Goal: Task Accomplishment & Management: Complete application form

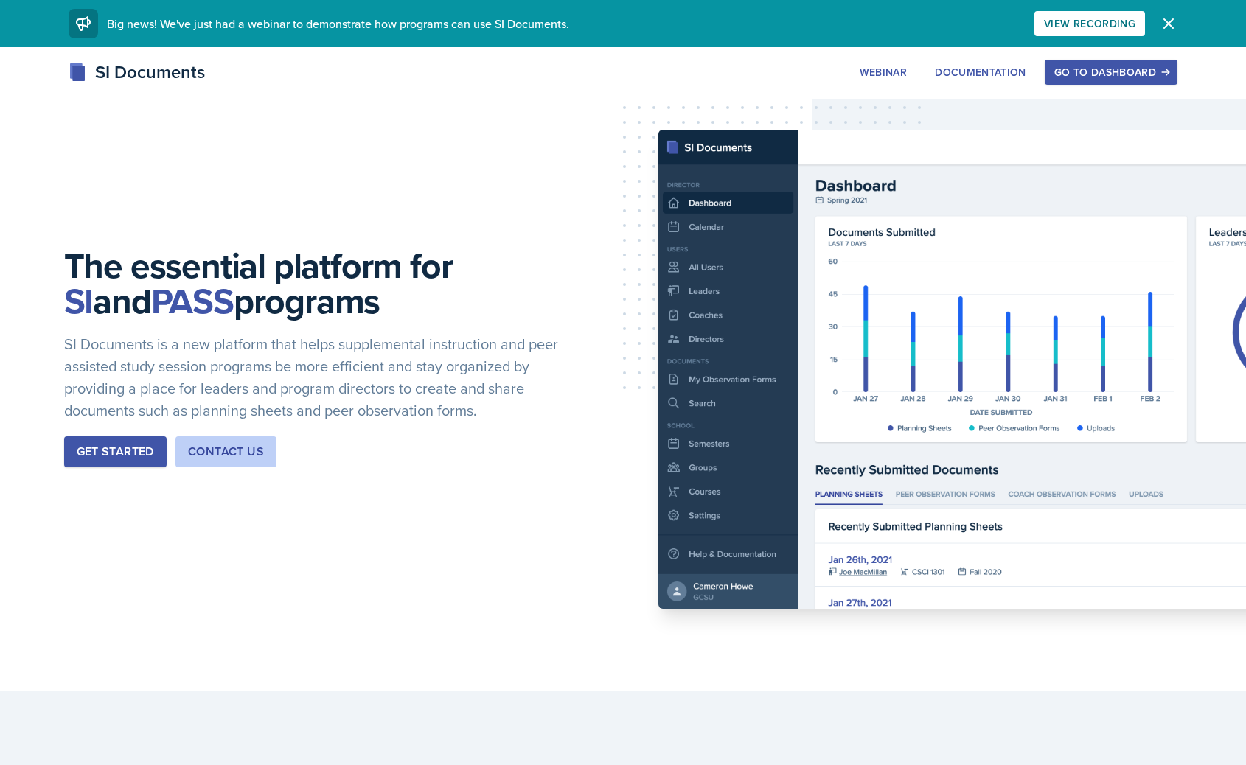
click at [1107, 71] on div "Go to Dashboard" at bounding box center [1111, 72] width 114 height 12
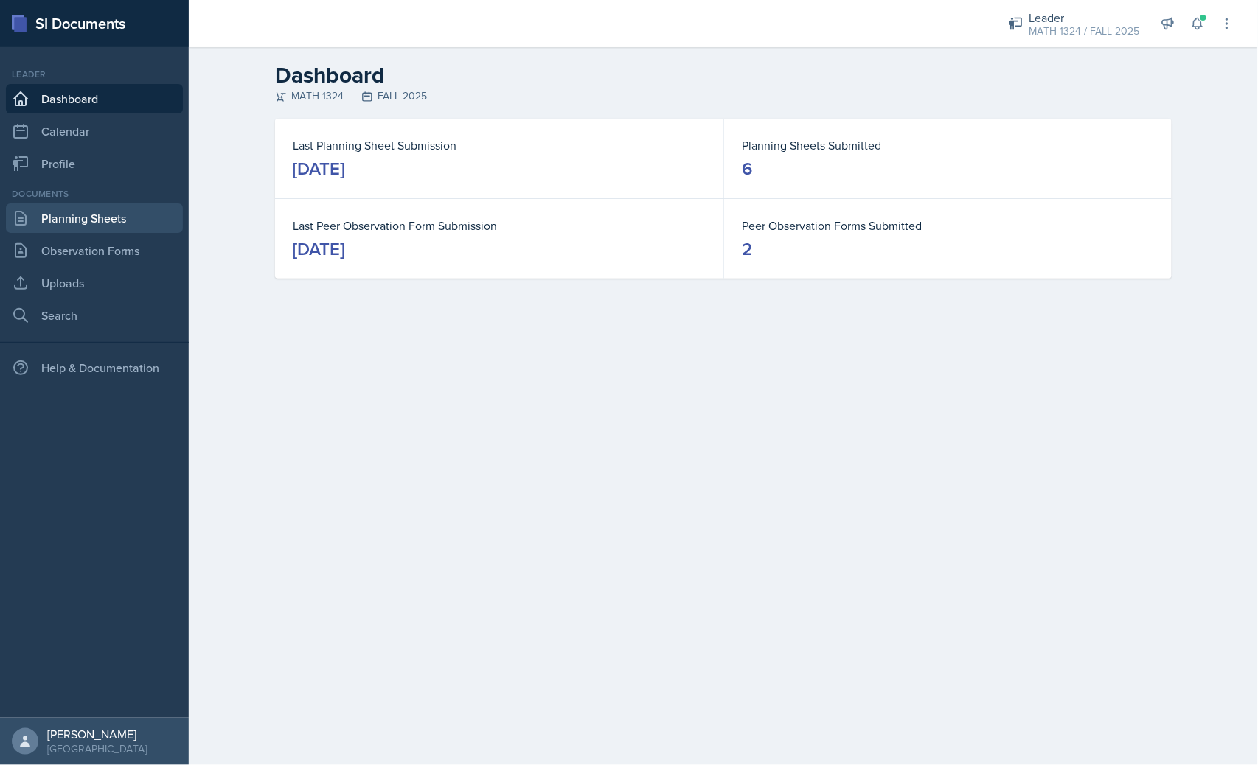
drag, startPoint x: 87, startPoint y: 215, endPoint x: 64, endPoint y: 204, distance: 25.1
click at [63, 201] on div "Documents Planning Sheets Observation Forms Uploads Search" at bounding box center [94, 258] width 177 height 143
click at [71, 211] on link "Planning Sheets" at bounding box center [94, 217] width 177 height 29
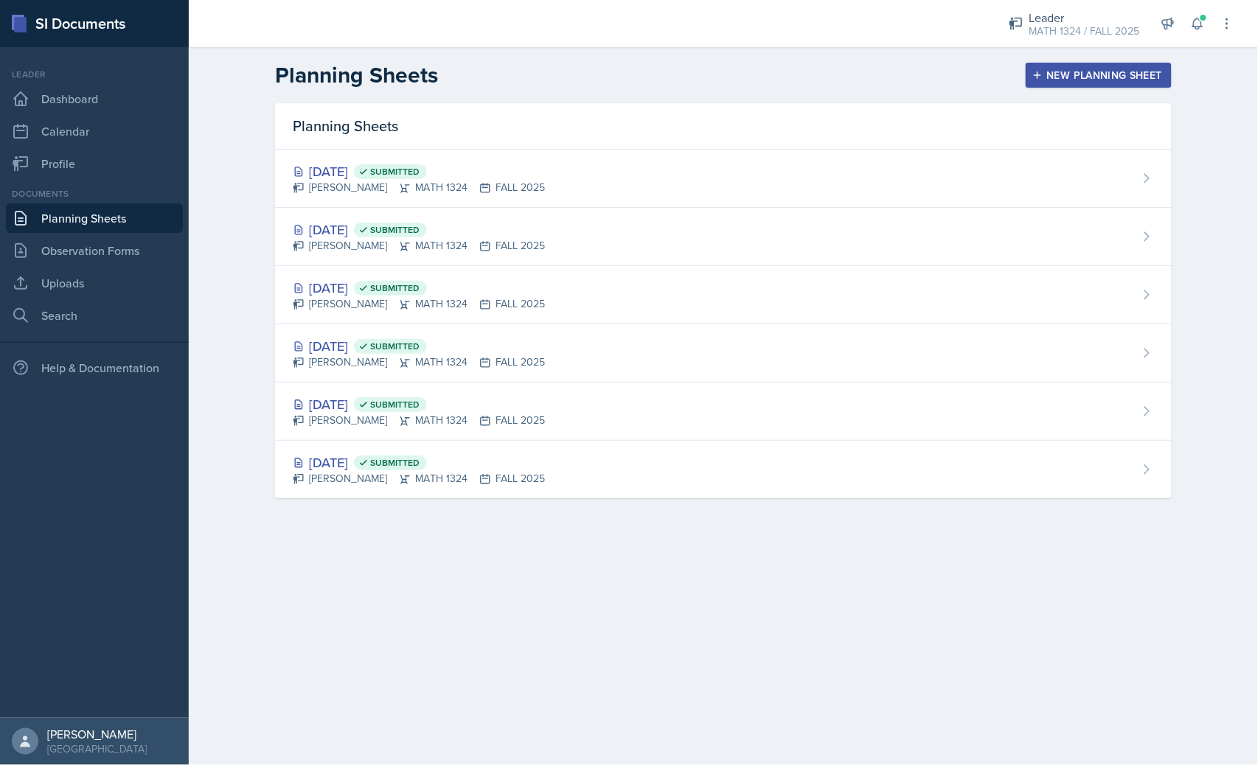
click at [1085, 91] on header "Planning Sheets New Planning Sheet" at bounding box center [723, 75] width 1069 height 56
click at [1087, 89] on header "Planning Sheets New Planning Sheet" at bounding box center [723, 75] width 1069 height 56
click at [1070, 77] on div "New Planning Sheet" at bounding box center [1098, 75] width 127 height 12
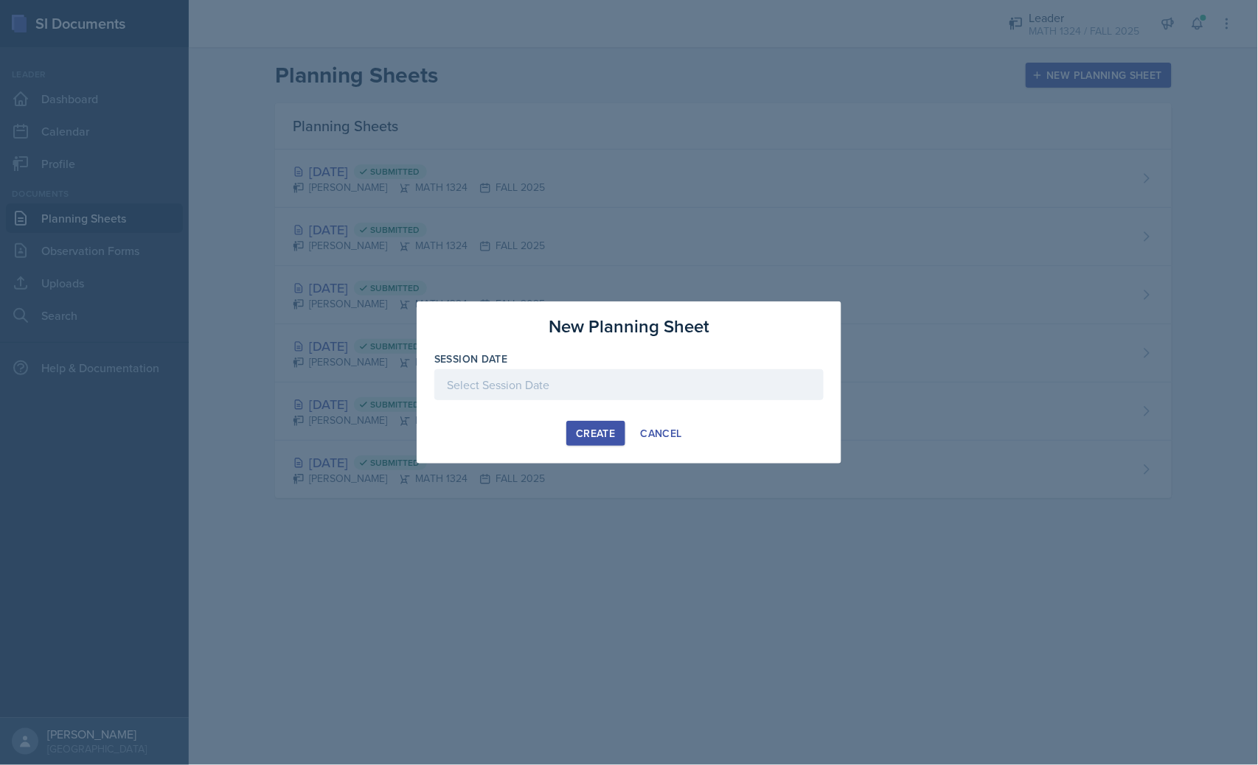
drag, startPoint x: 652, startPoint y: 387, endPoint x: 644, endPoint y: 389, distance: 8.2
click at [646, 383] on div at bounding box center [628, 384] width 389 height 31
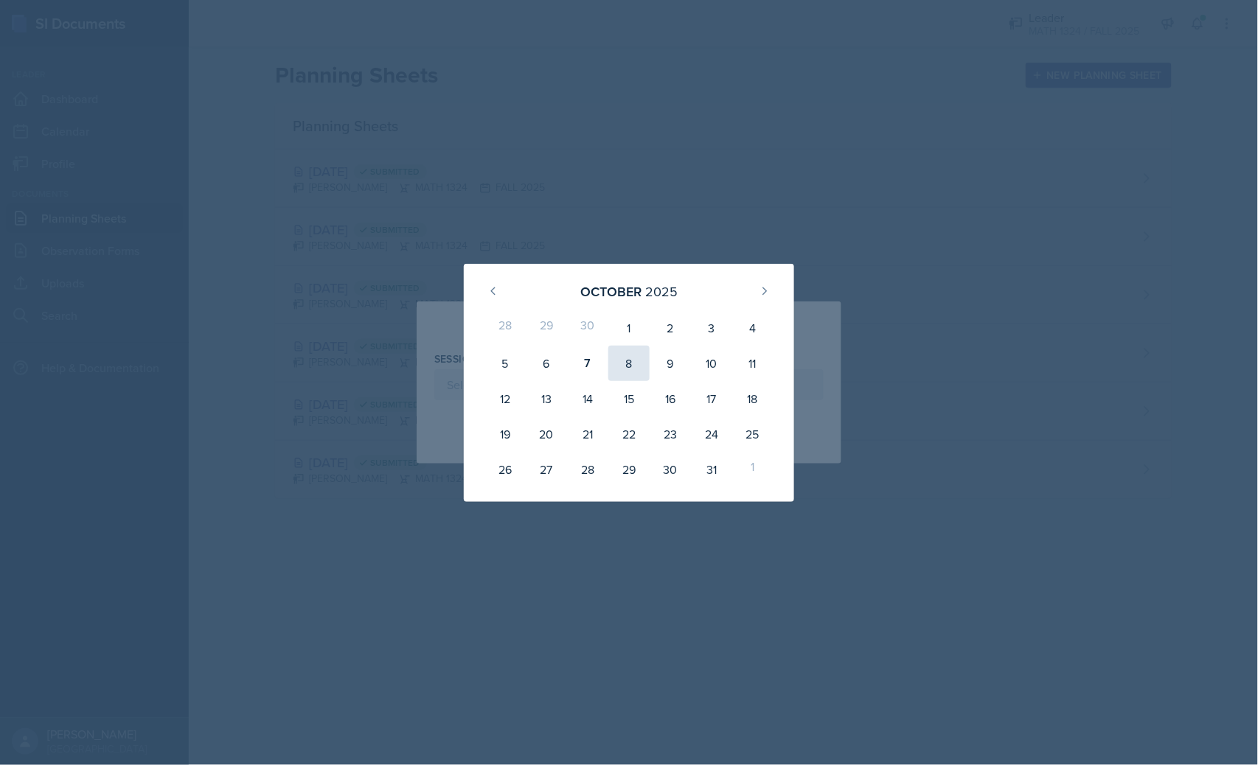
click at [637, 358] on div "8" at bounding box center [628, 363] width 41 height 35
type input "[DATE]"
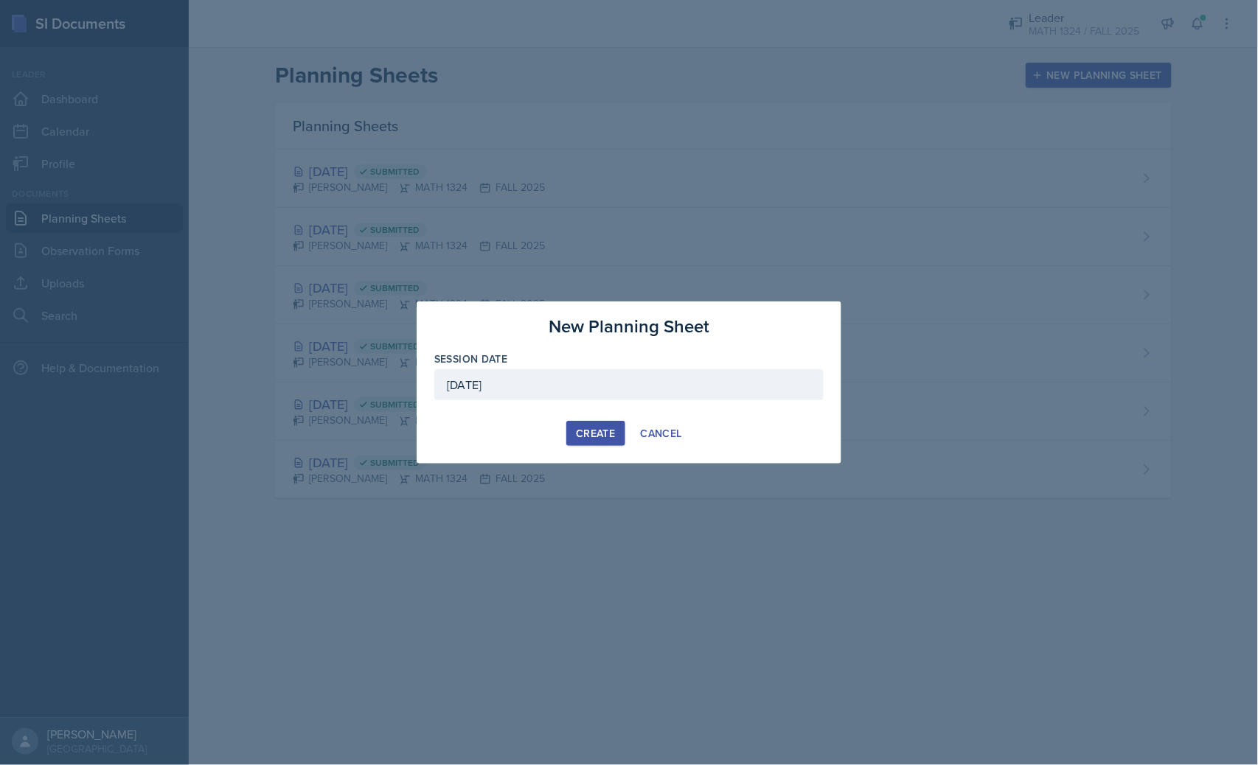
click at [605, 422] on button "Create" at bounding box center [595, 433] width 58 height 25
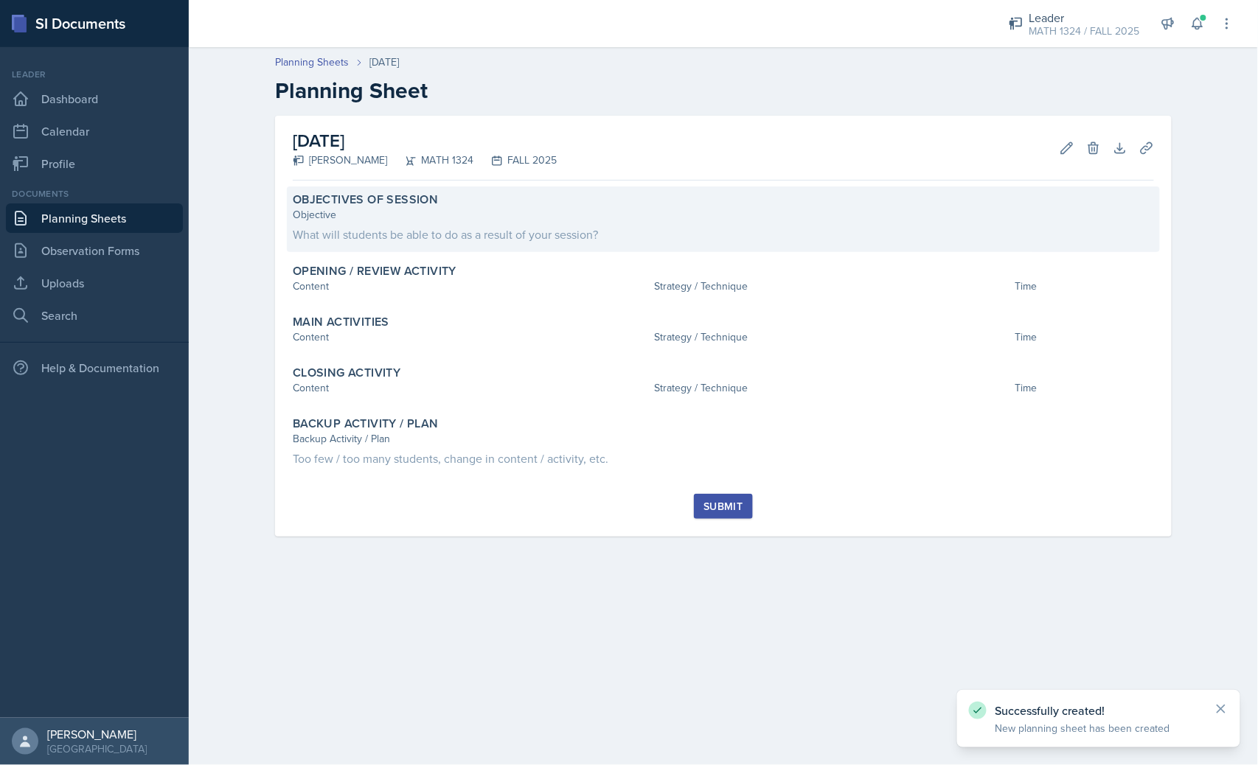
click at [590, 234] on div "What will students be able to do as a result of your session?" at bounding box center [723, 235] width 861 height 18
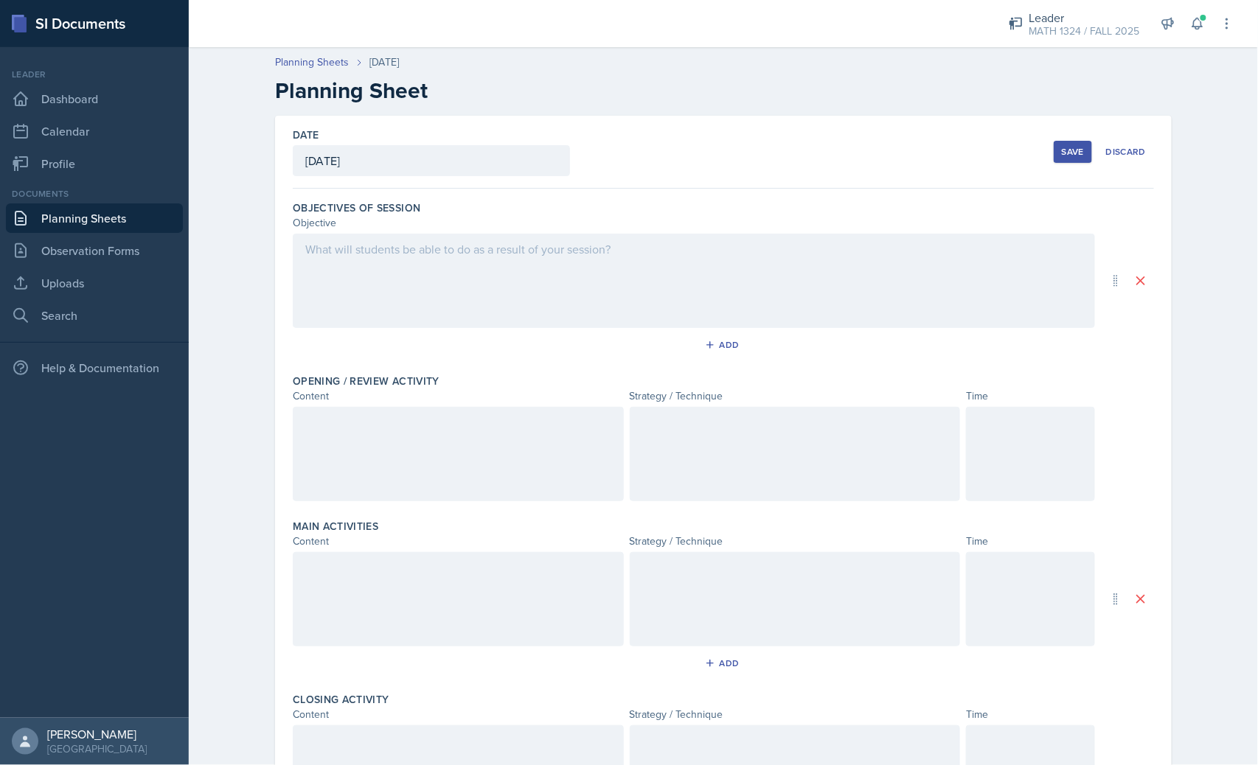
click at [624, 305] on div at bounding box center [694, 281] width 802 height 94
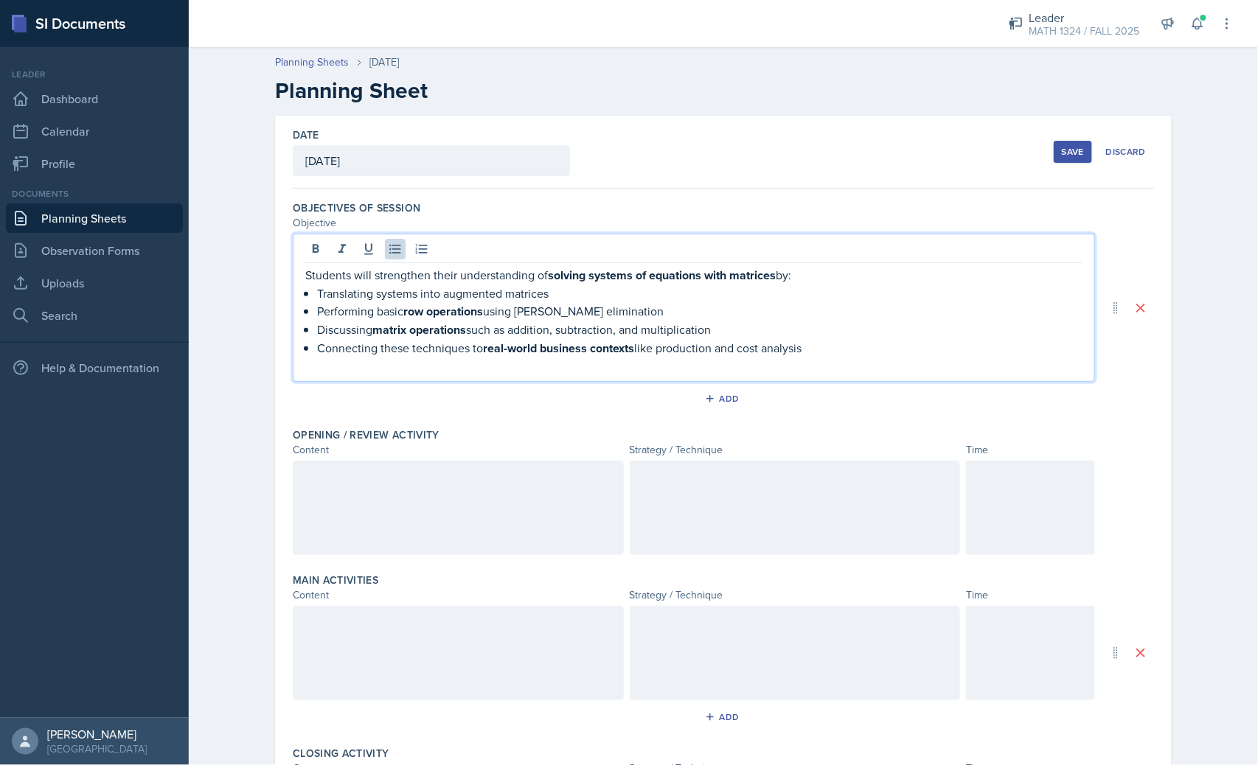
click at [627, 285] on p "Translating systems into augmented matrices" at bounding box center [699, 294] width 765 height 18
click at [902, 311] on p "Performing basic row operations using [PERSON_NAME] elimination" at bounding box center [699, 311] width 765 height 18
drag, startPoint x: 883, startPoint y: 352, endPoint x: 153, endPoint y: 288, distance: 732.8
click at [153, 288] on div "SI Documents Leader Dashboard Calendar Profile Documents Planning Sheets Observ…" at bounding box center [629, 382] width 1258 height 765
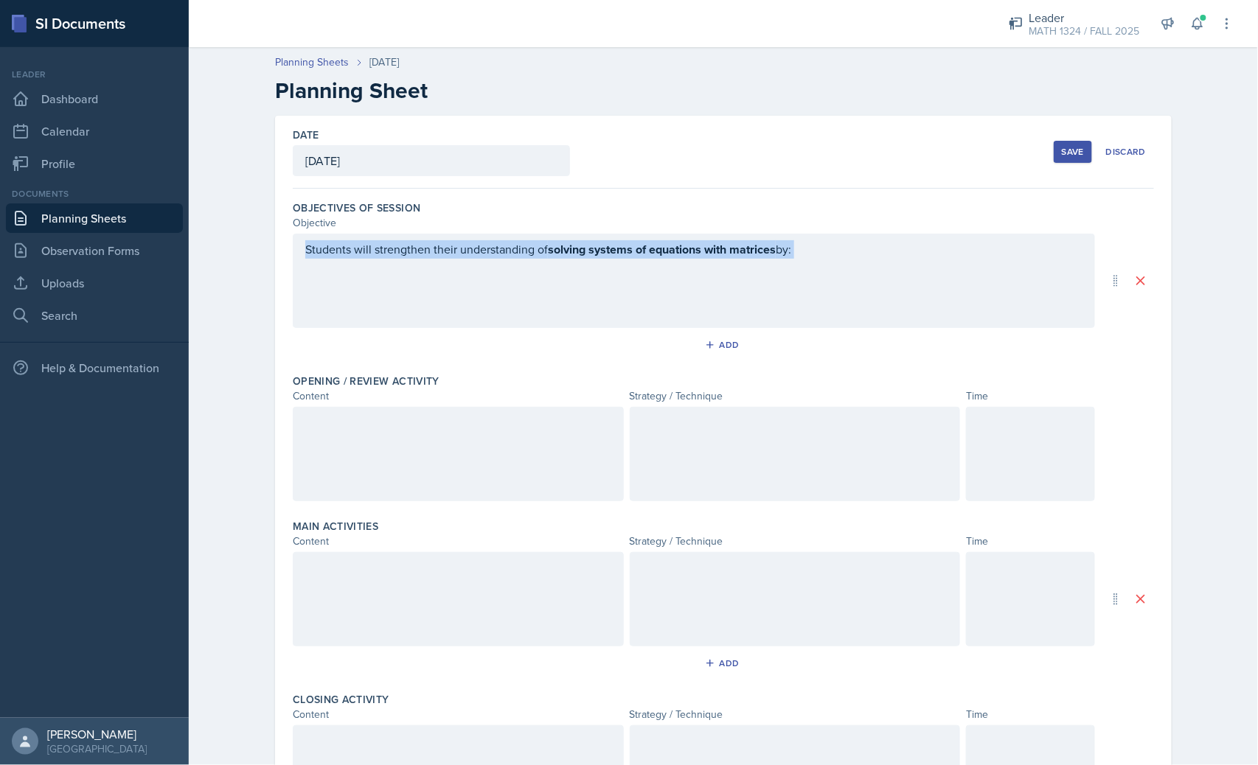
drag, startPoint x: 793, startPoint y: 270, endPoint x: 436, endPoint y: 292, distance: 357.5
click at [436, 292] on div "Students will strengthen their understanding of solving systems of equations wi…" at bounding box center [694, 281] width 802 height 94
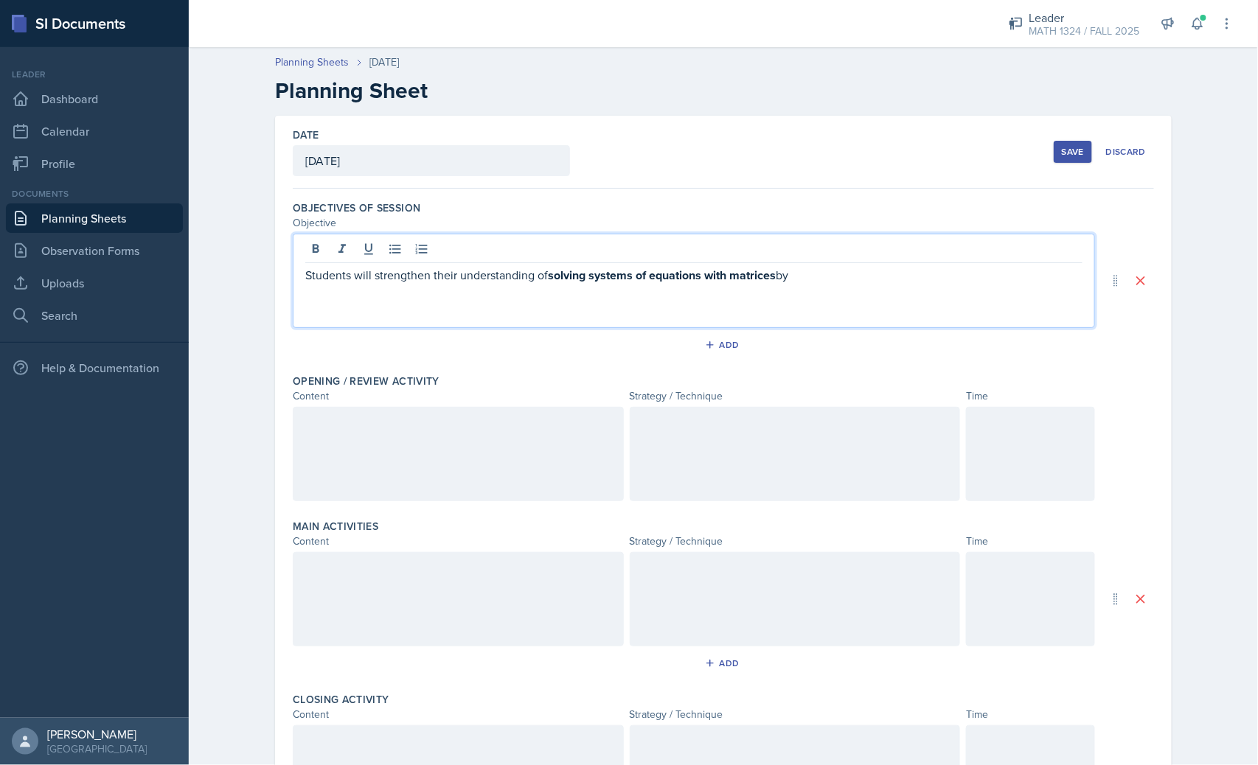
click at [782, 285] on div "Students will strengthen their understanding of solving systems of equations wi…" at bounding box center [694, 281] width 802 height 94
click at [783, 282] on p "Students will strengthen their understanding of solving systems of equations wi…" at bounding box center [693, 275] width 777 height 18
click at [783, 283] on p "Students will strengthen their understanding of solving systems of equations wi…" at bounding box center [693, 275] width 777 height 18
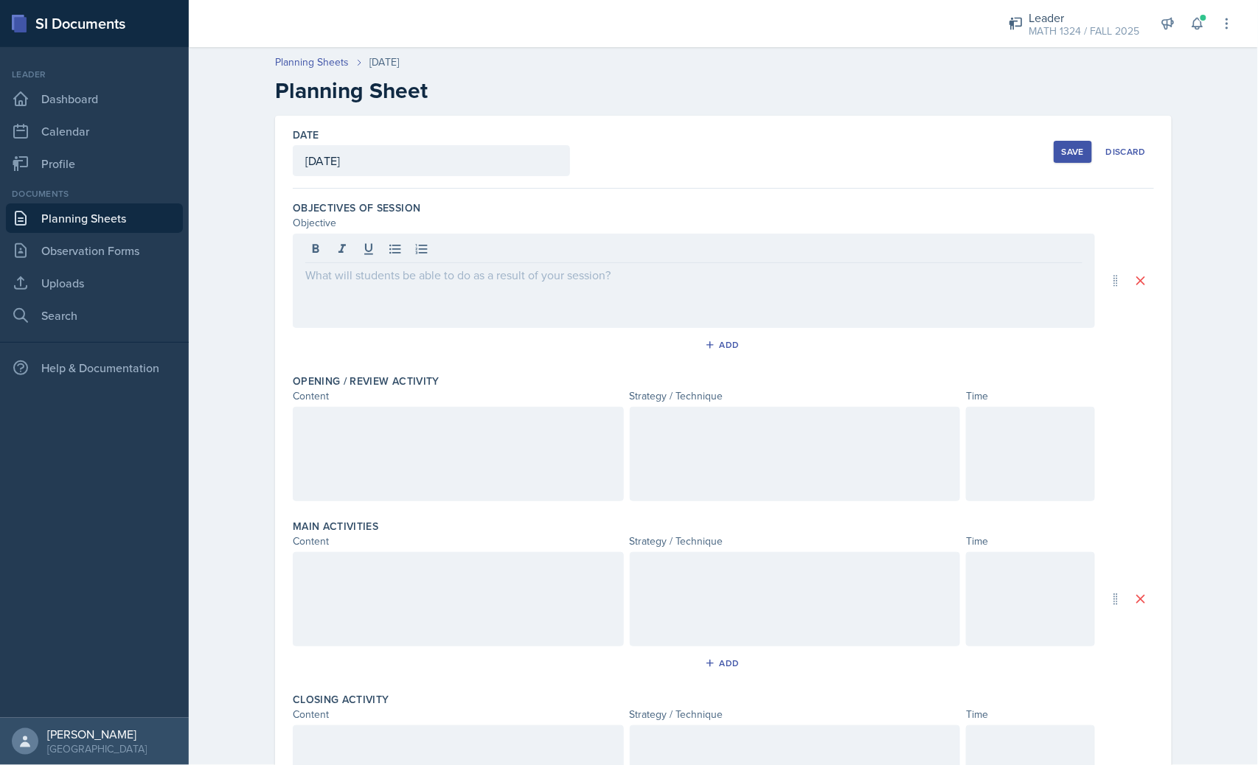
click at [532, 290] on div at bounding box center [694, 281] width 802 height 94
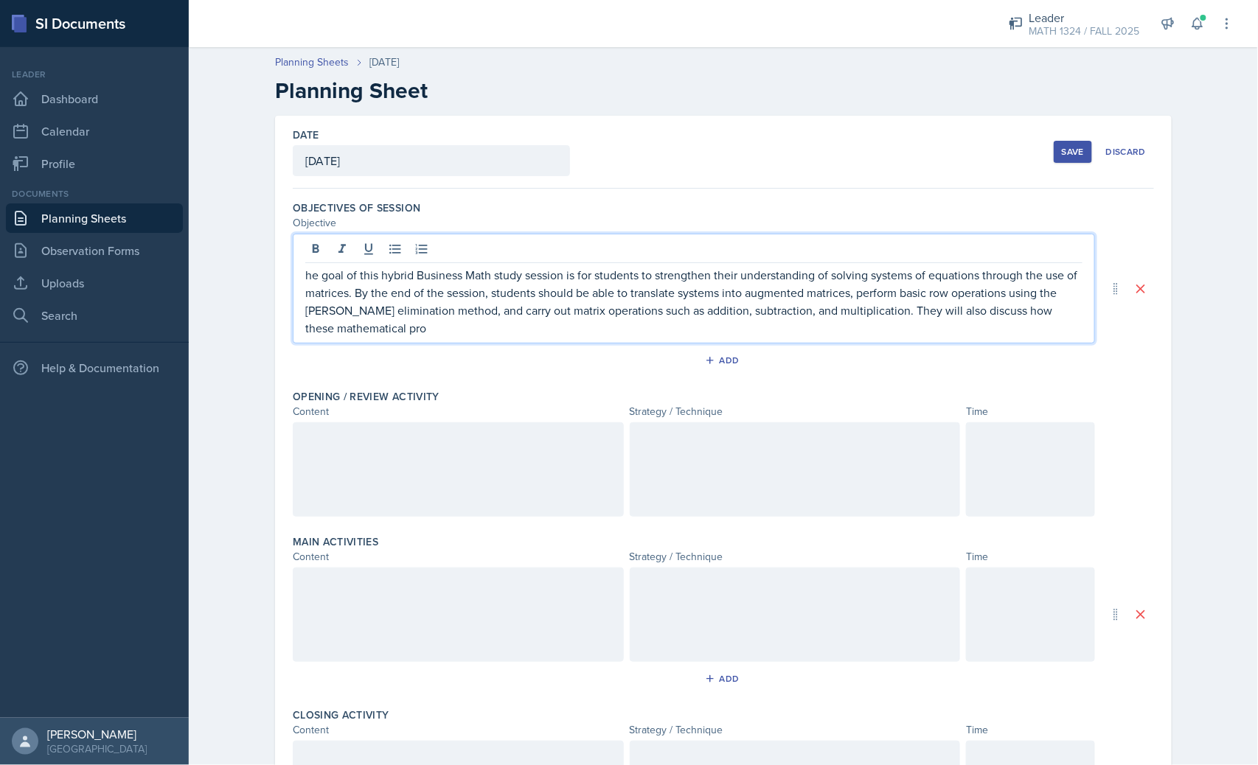
click at [305, 276] on p "he goal of this hybrid Business Math study session is for students to strengthe…" at bounding box center [693, 301] width 777 height 71
drag, startPoint x: 527, startPoint y: 275, endPoint x: 620, endPoint y: 313, distance: 100.2
click at [378, 278] on p "The goal of this hybrid Business Math study session is for students to strength…" at bounding box center [693, 301] width 777 height 71
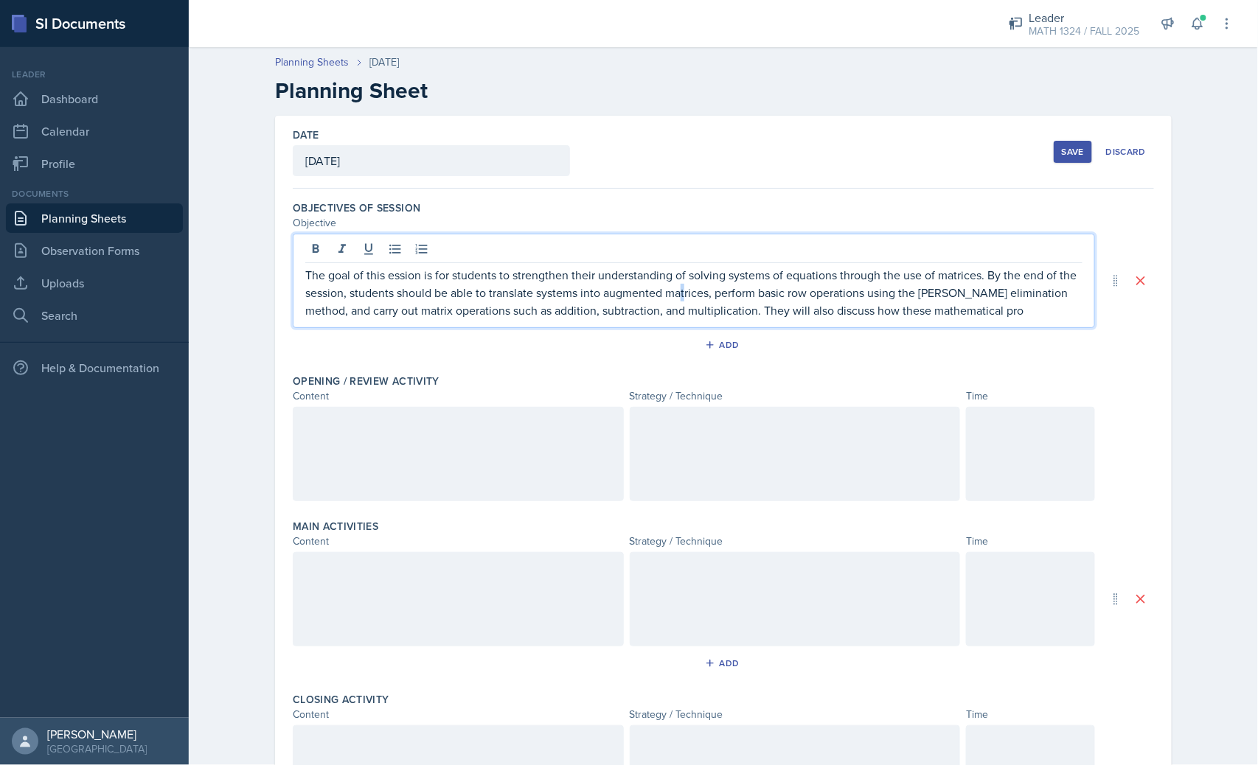
click at [680, 293] on p "The goal of this ession is for students to strengthen their understanding of so…" at bounding box center [693, 292] width 777 height 53
click at [571, 296] on p "The goal of this ession is for students to strengthen their understanding of so…" at bounding box center [693, 292] width 777 height 53
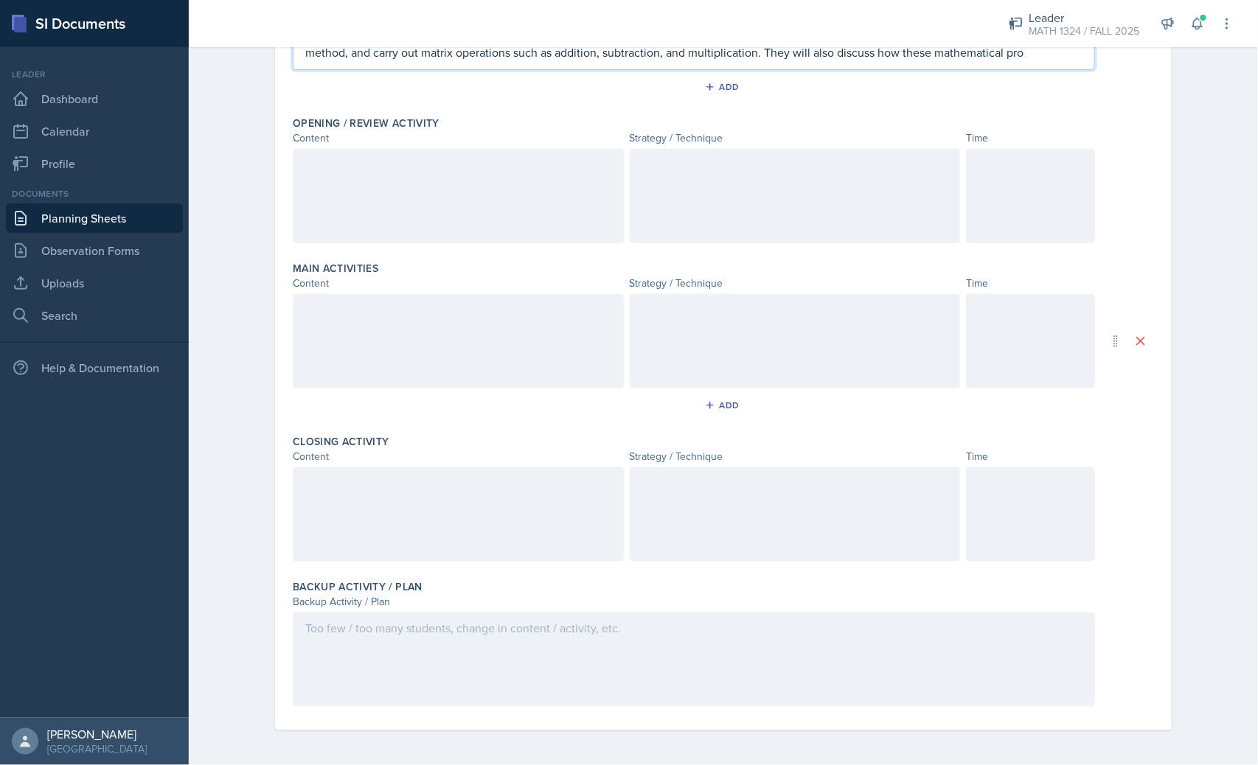
scroll to position [94, 0]
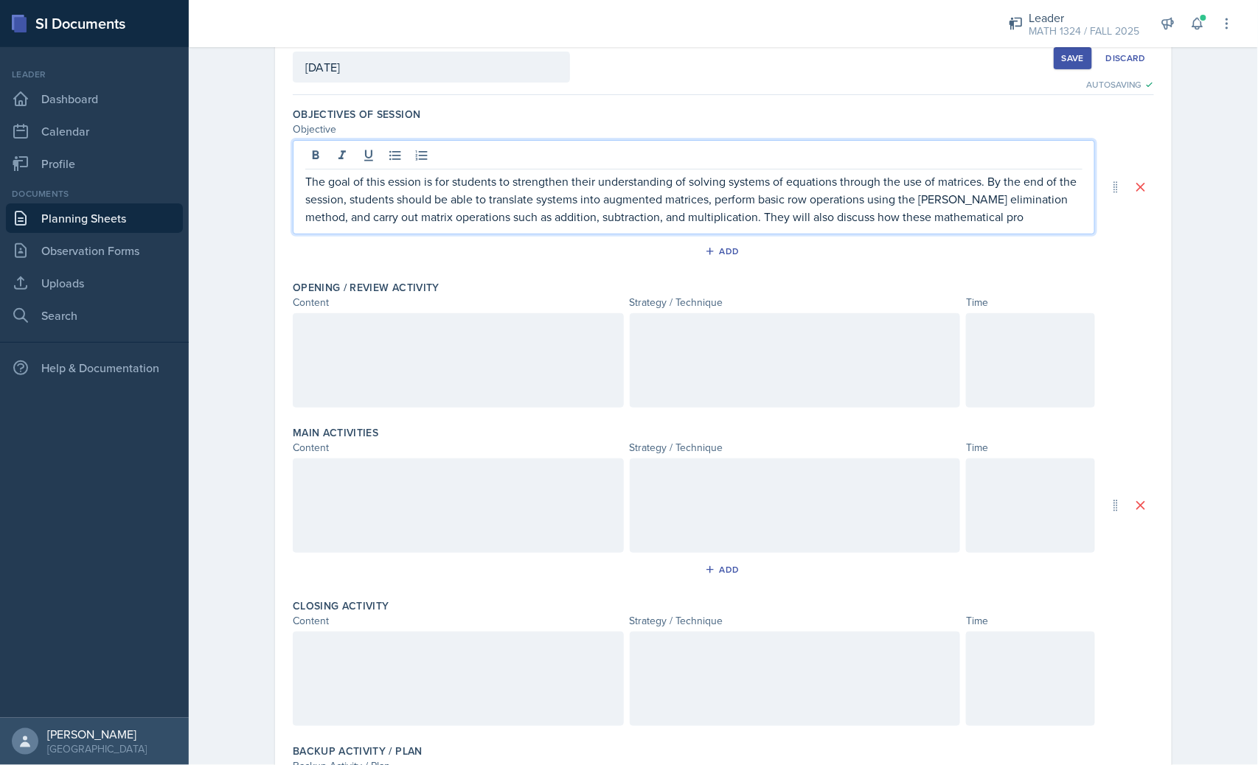
click at [1030, 212] on p "The goal of this ession is for students to strengthen their understanding of so…" at bounding box center [693, 199] width 777 height 53
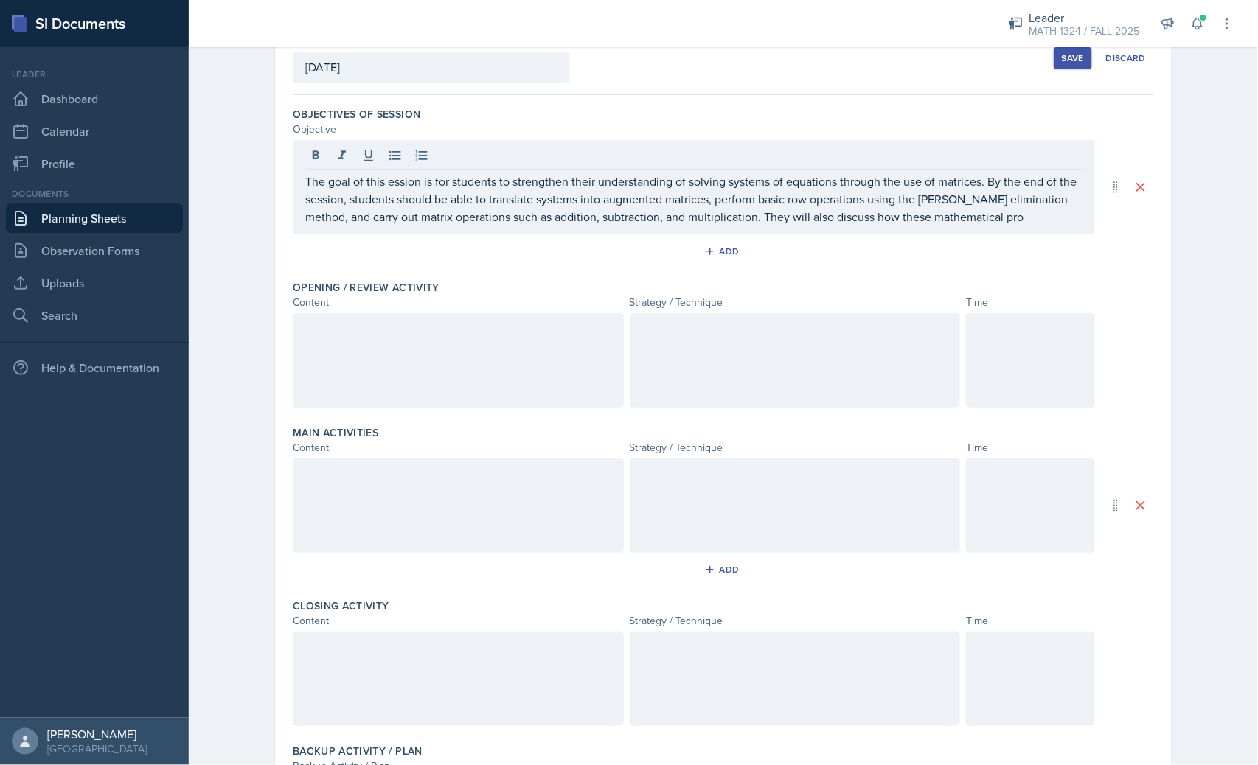
drag, startPoint x: 1011, startPoint y: 216, endPoint x: 1019, endPoint y: 218, distance: 8.4
click at [1013, 216] on p "The goal of this ession is for students to strengthen their understanding of so…" at bounding box center [693, 199] width 777 height 53
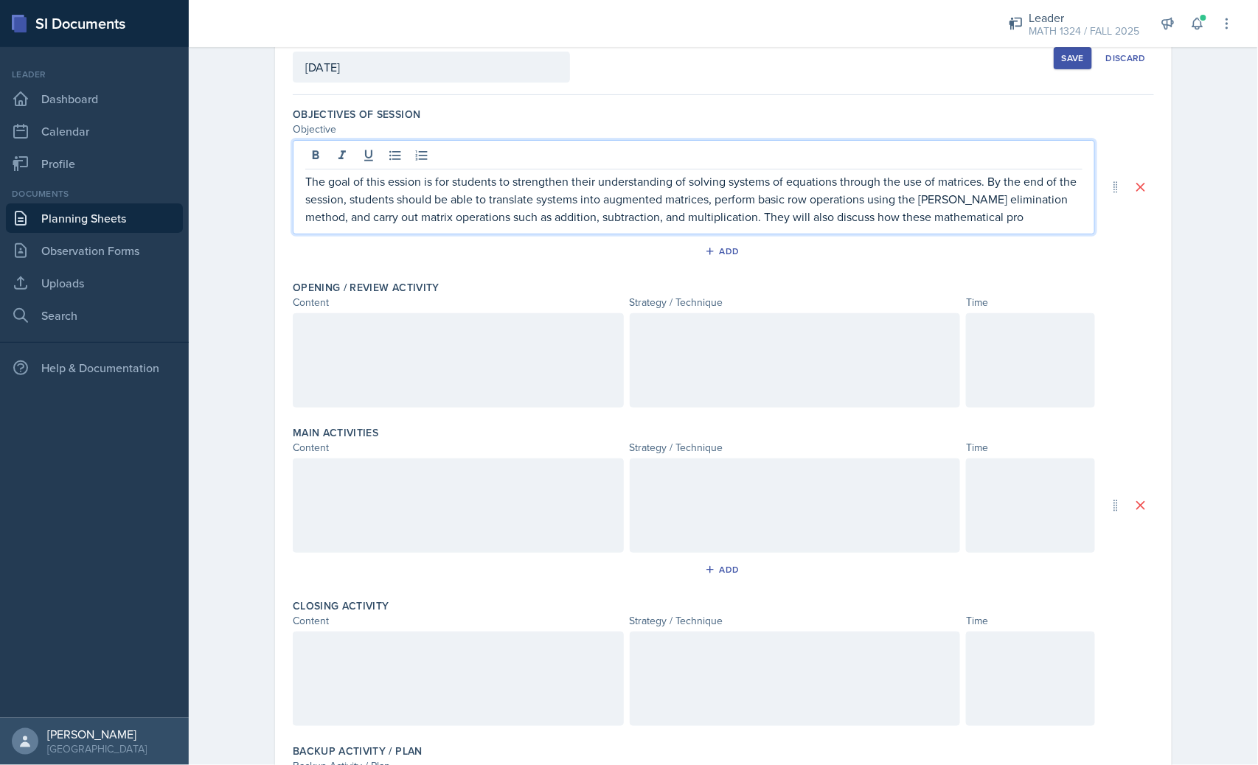
click at [1026, 219] on p "The goal of this ession is for students to strengthen their understanding of so…" at bounding box center [693, 199] width 777 height 53
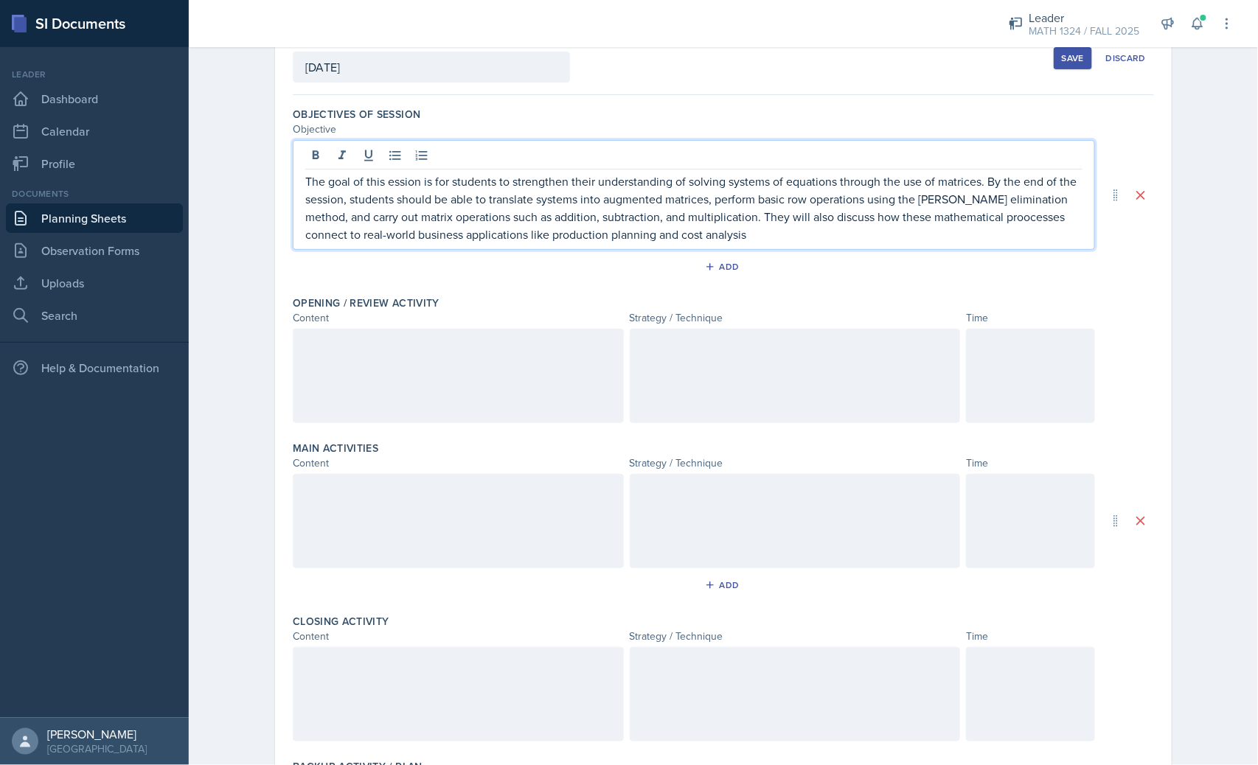
click at [546, 370] on div at bounding box center [458, 376] width 331 height 94
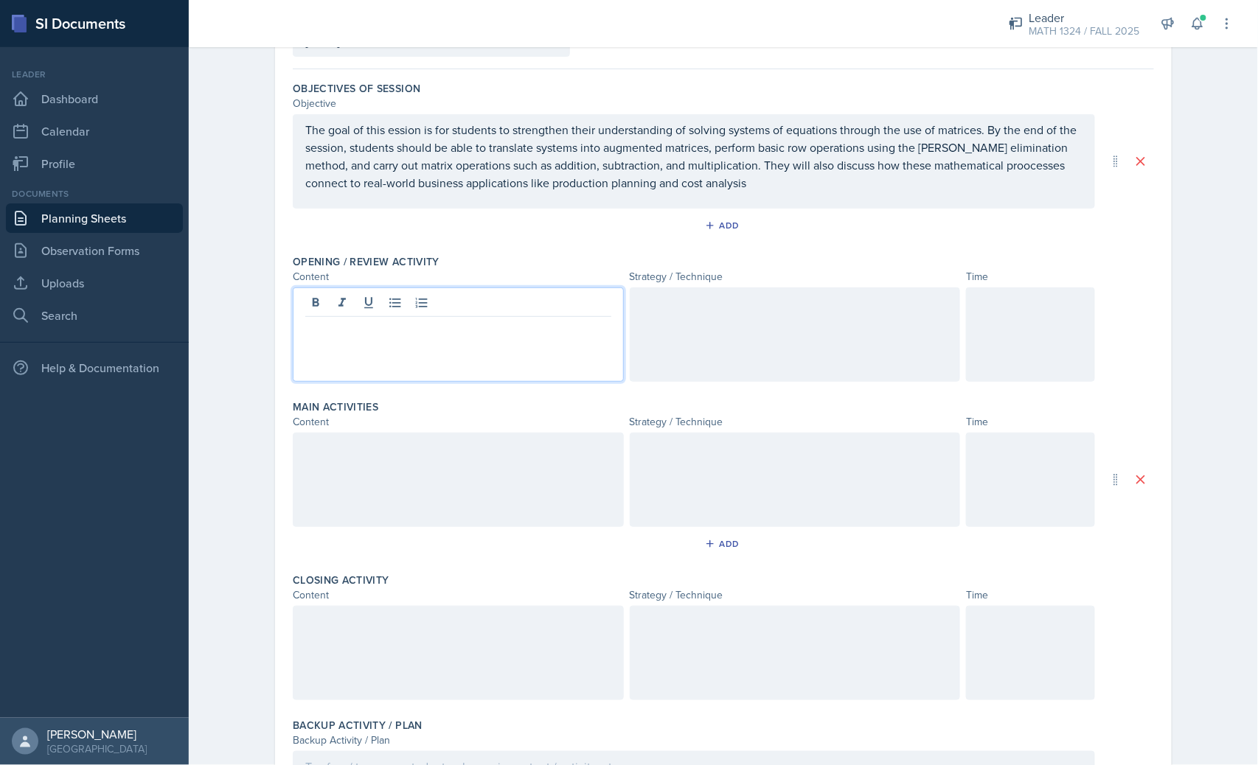
scroll to position [135, 0]
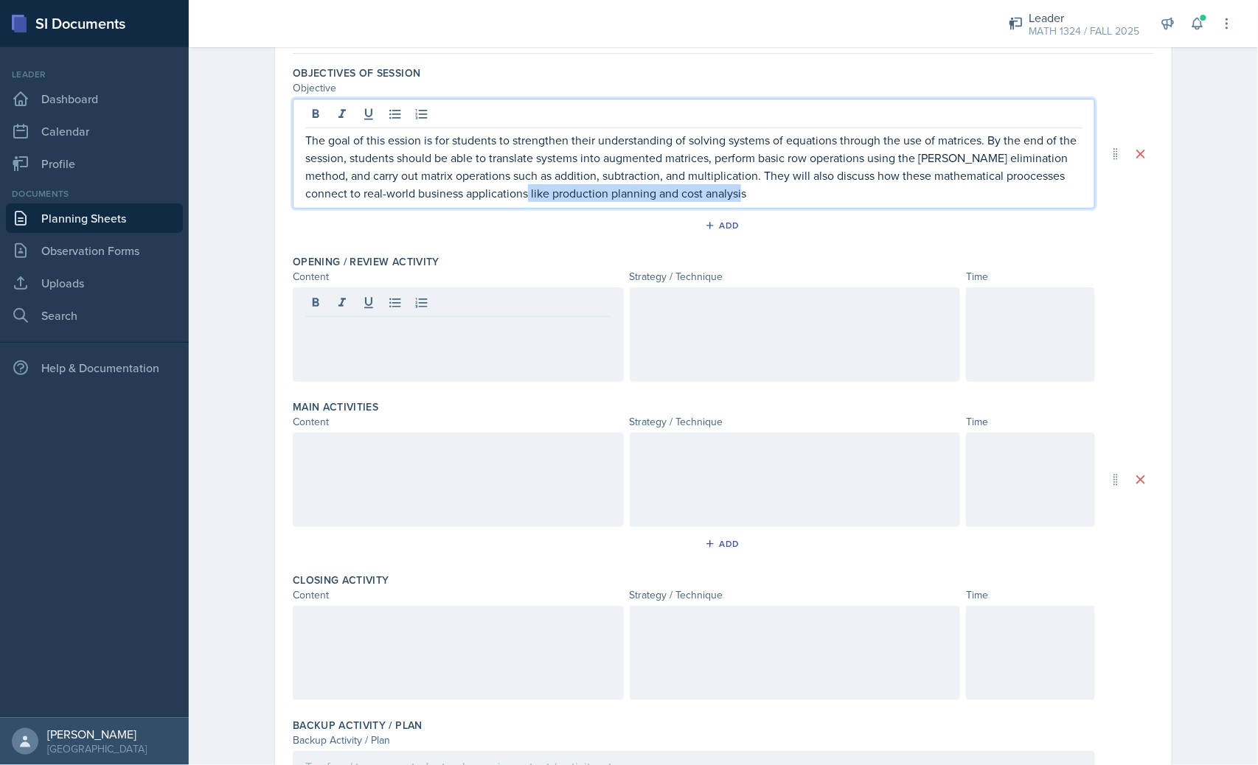
drag, startPoint x: 750, startPoint y: 190, endPoint x: 526, endPoint y: 199, distance: 224.3
click at [526, 199] on p "The goal of this ession is for students to strengthen their understanding of so…" at bounding box center [693, 166] width 777 height 71
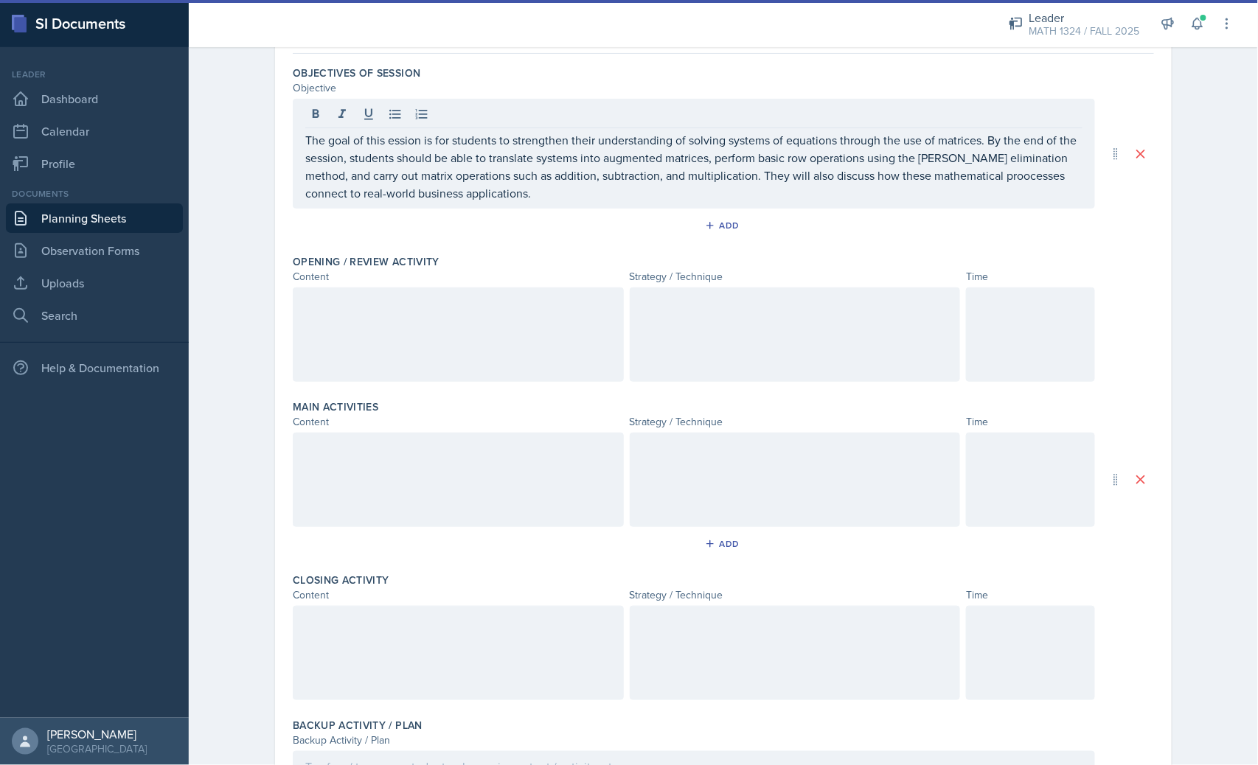
drag, startPoint x: 850, startPoint y: 116, endPoint x: 849, endPoint y: 108, distance: 8.2
click at [850, 115] on div at bounding box center [693, 116] width 777 height 24
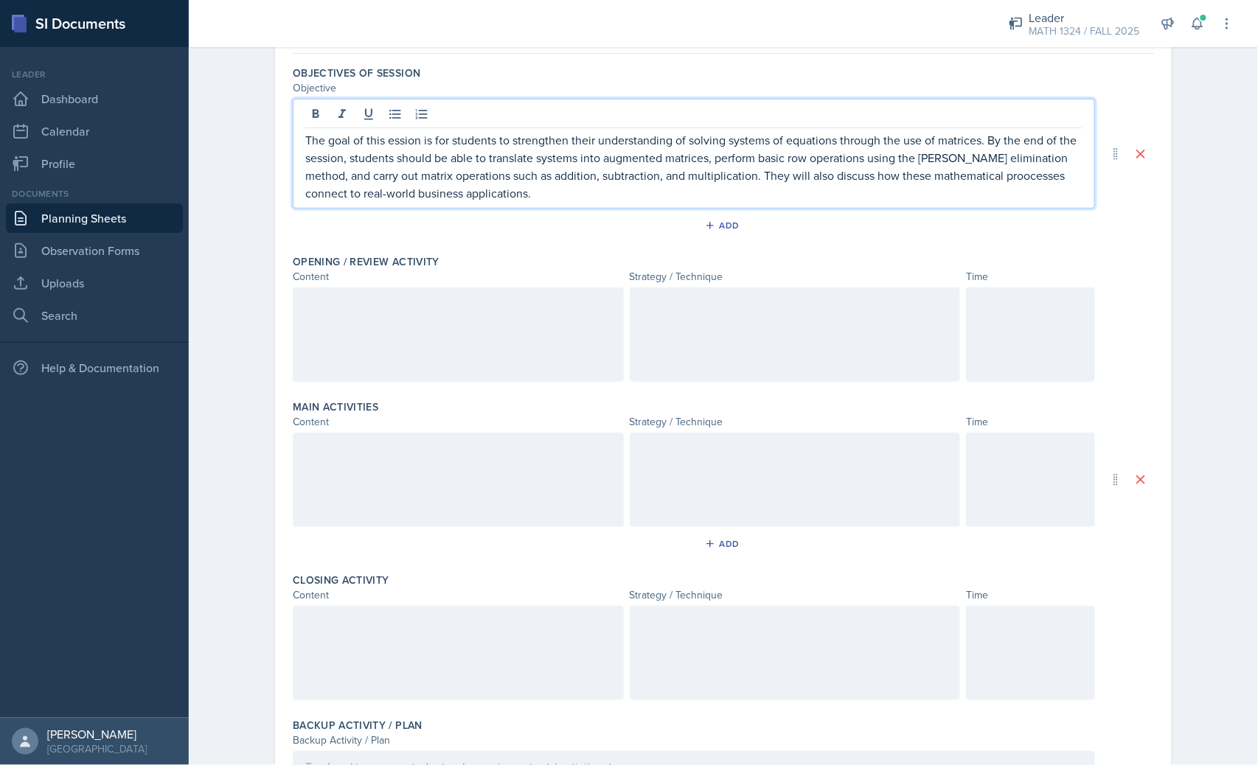
click at [133, 217] on link "Planning Sheets" at bounding box center [94, 217] width 177 height 29
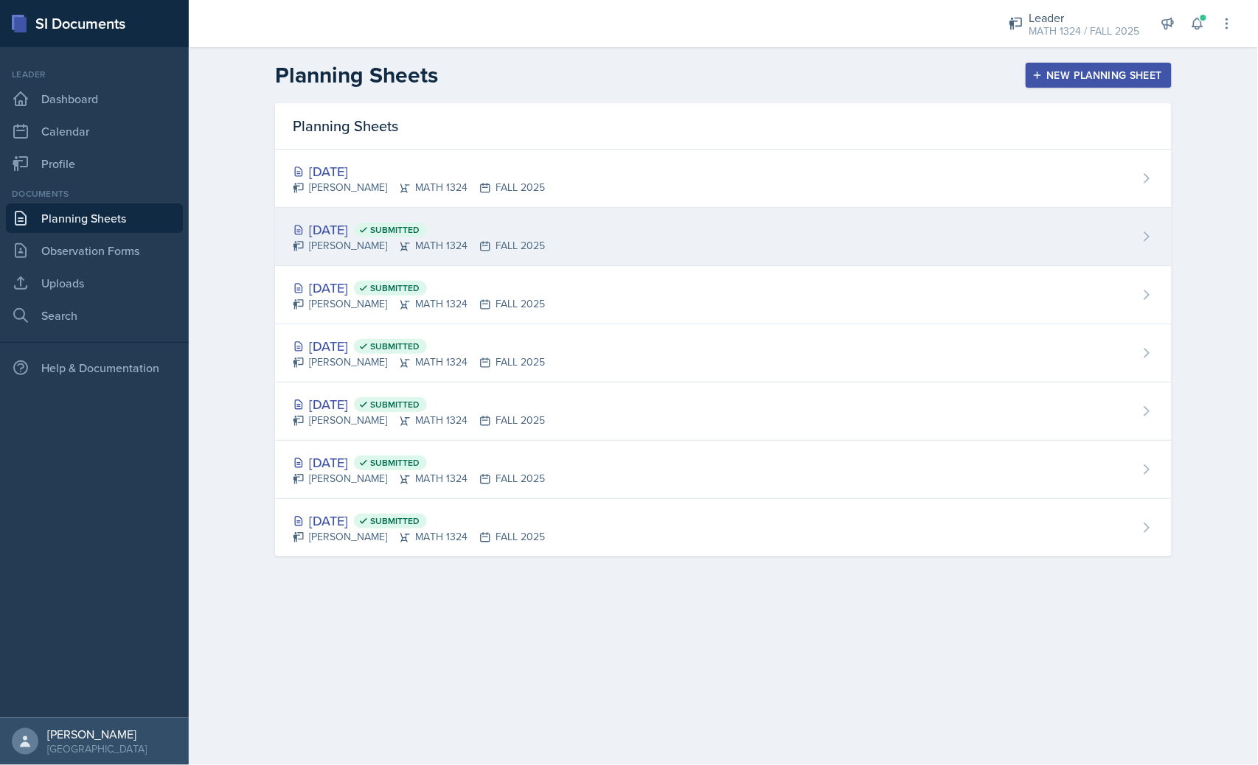
click at [344, 240] on div "[PERSON_NAME] MATH 1324 FALL 2025" at bounding box center [419, 245] width 252 height 15
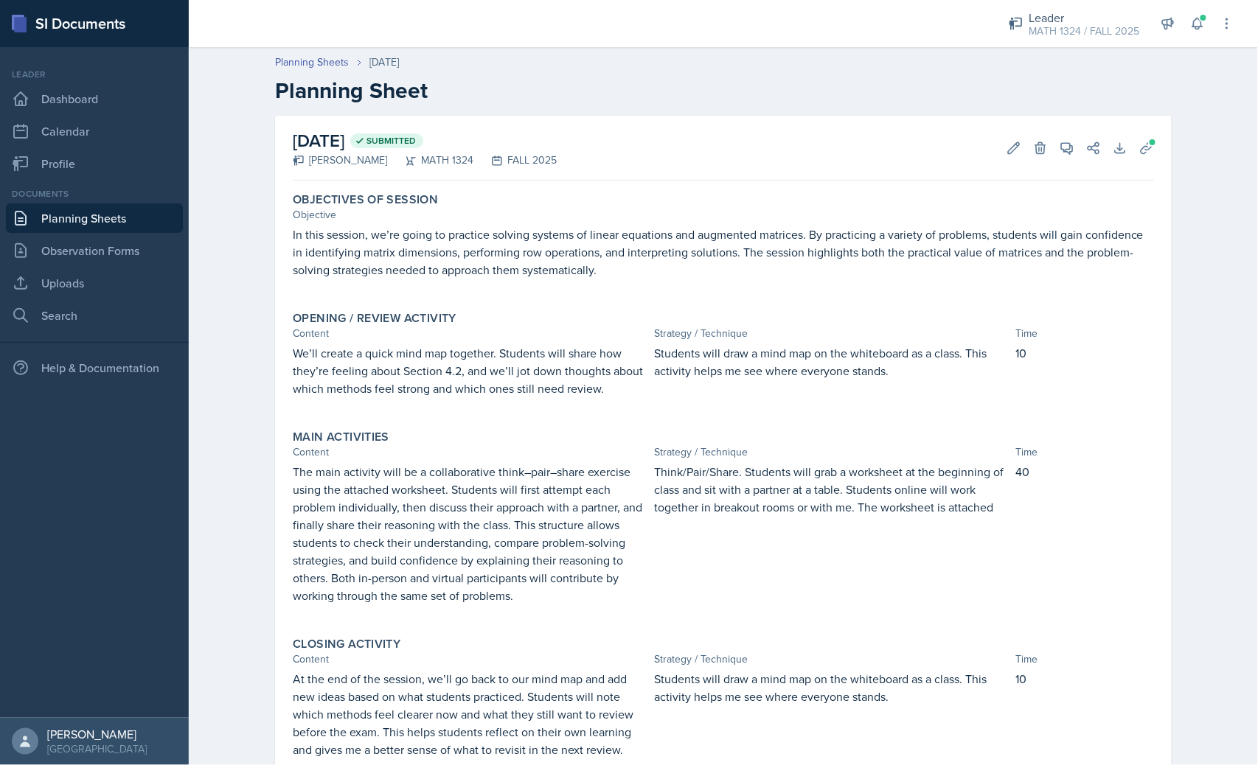
click at [459, 382] on p "We’ll create a quick mind map together. Students will share how they’re feeling…" at bounding box center [470, 370] width 355 height 53
click at [459, 380] on p "We’ll create a quick mind map together. Students will share how they’re feeling…" at bounding box center [470, 370] width 355 height 53
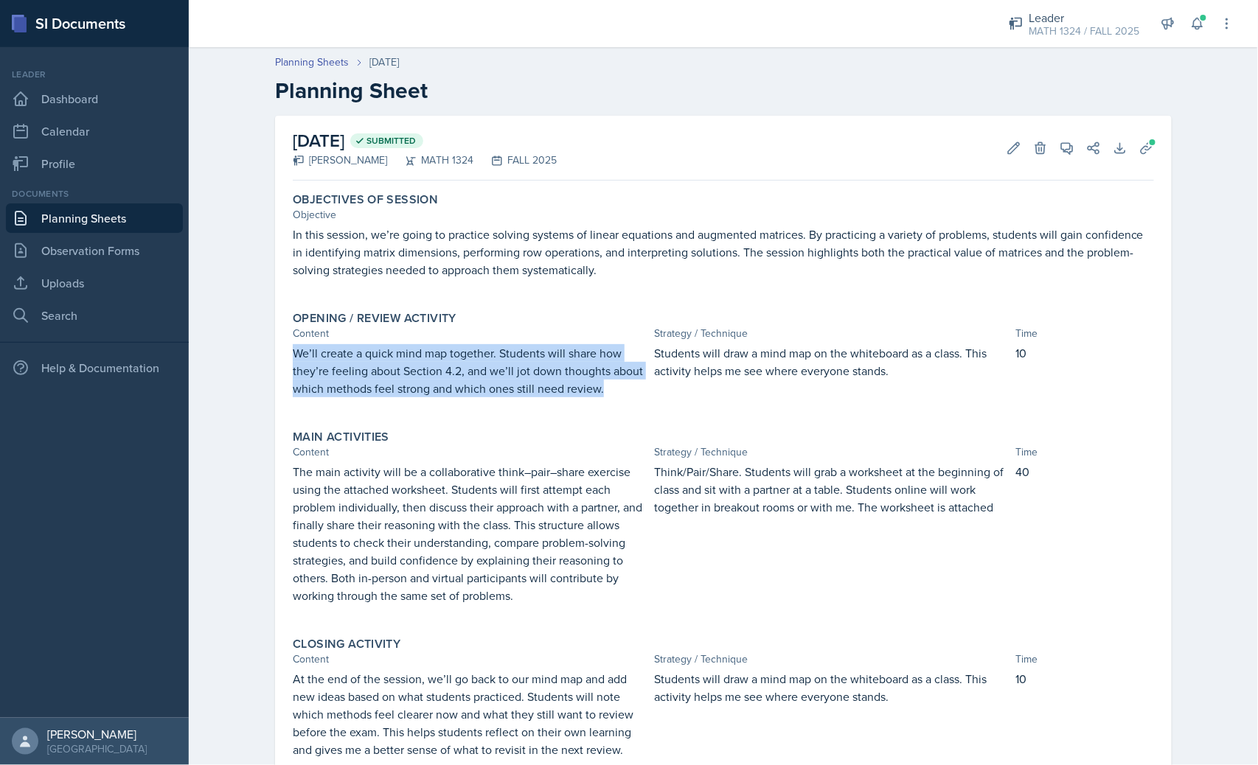
click at [459, 380] on p "We’ll create a quick mind map together. Students will share how they’re feeling…" at bounding box center [470, 370] width 355 height 53
copy p "We’ll create a quick mind map together. Students will share how they’re feeling…"
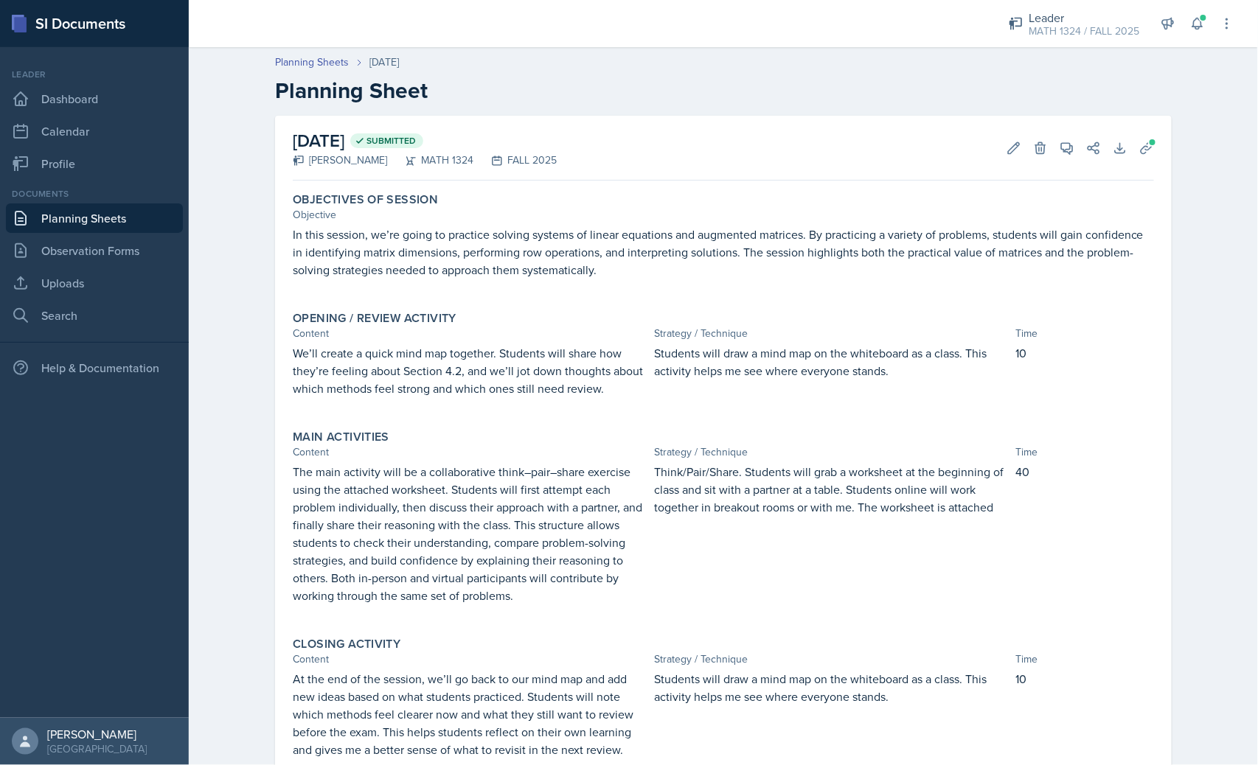
click at [752, 369] on p "Students will draw a mind map on the whiteboard as a class. This activity helps…" at bounding box center [831, 361] width 355 height 35
click at [752, 366] on p "Students will draw a mind map on the whiteboard as a class. This activity helps…" at bounding box center [831, 361] width 355 height 35
click at [752, 365] on p "Students will draw a mind map on the whiteboard as a class. This activity helps…" at bounding box center [831, 361] width 355 height 35
click at [753, 365] on p "Students will draw a mind map on the whiteboard as a class. This activity helps…" at bounding box center [831, 361] width 355 height 35
copy p "Students will draw a mind map on the whiteboard as a class. This activity helps…"
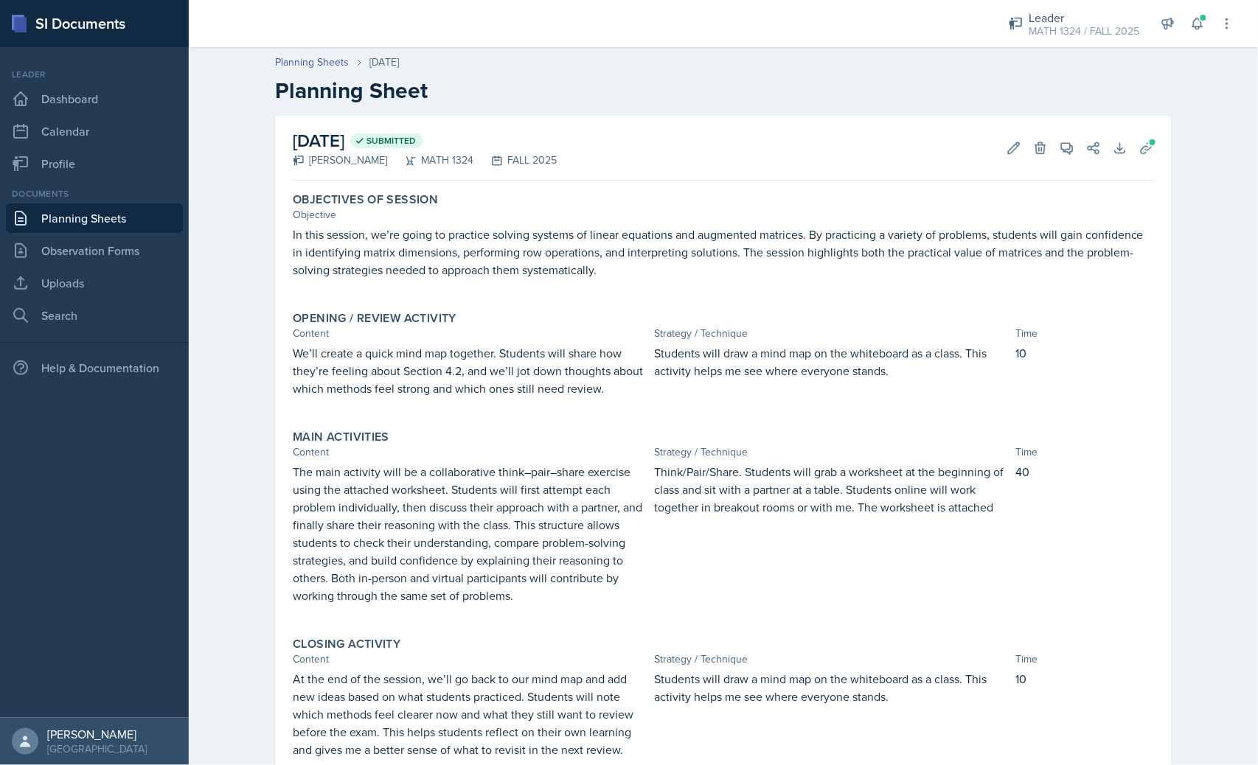
click at [818, 504] on p "Think/Pair/Share. Students will grab a worksheet at the beginning of class and …" at bounding box center [831, 489] width 355 height 53
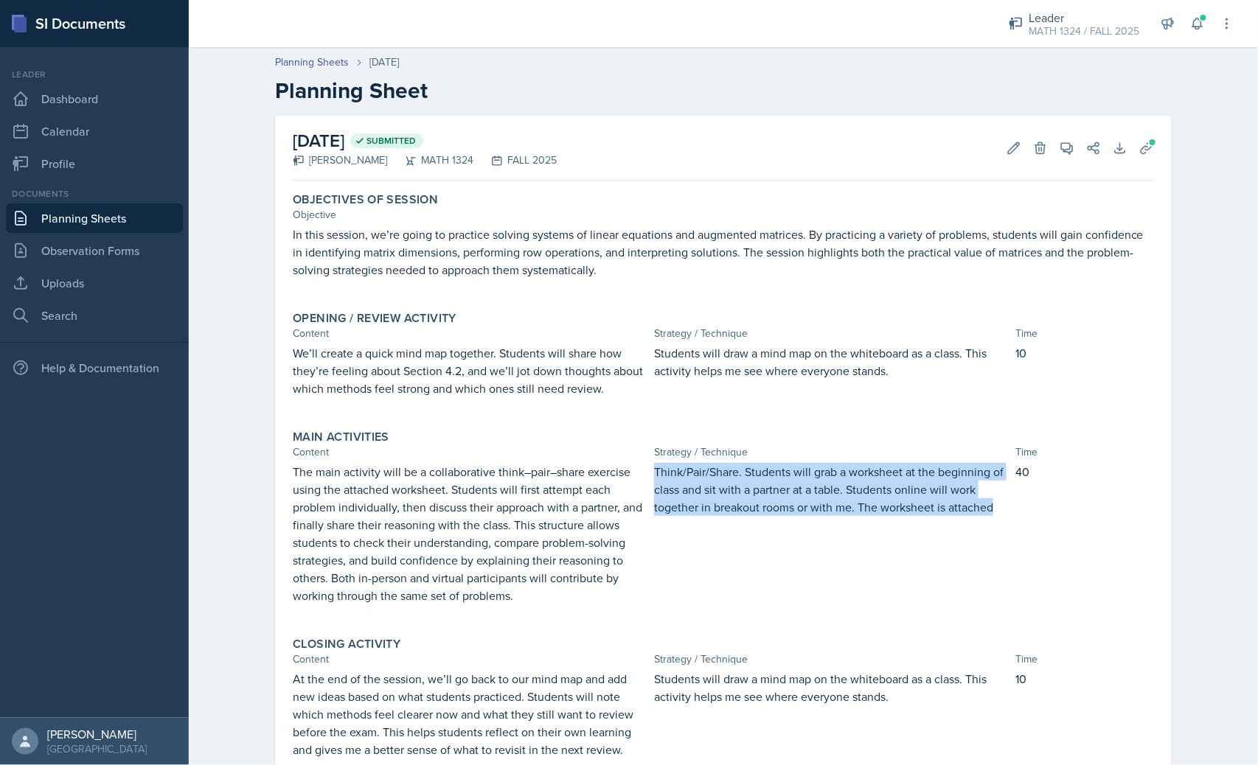
drag, startPoint x: 988, startPoint y: 507, endPoint x: 646, endPoint y: 466, distance: 344.6
click at [646, 466] on div "The main activity will be a collaborative think–pair–share exercise using the a…" at bounding box center [723, 541] width 861 height 156
copy p "Think/Pair/Share. Students will grab a worksheet at the beginning of class and …"
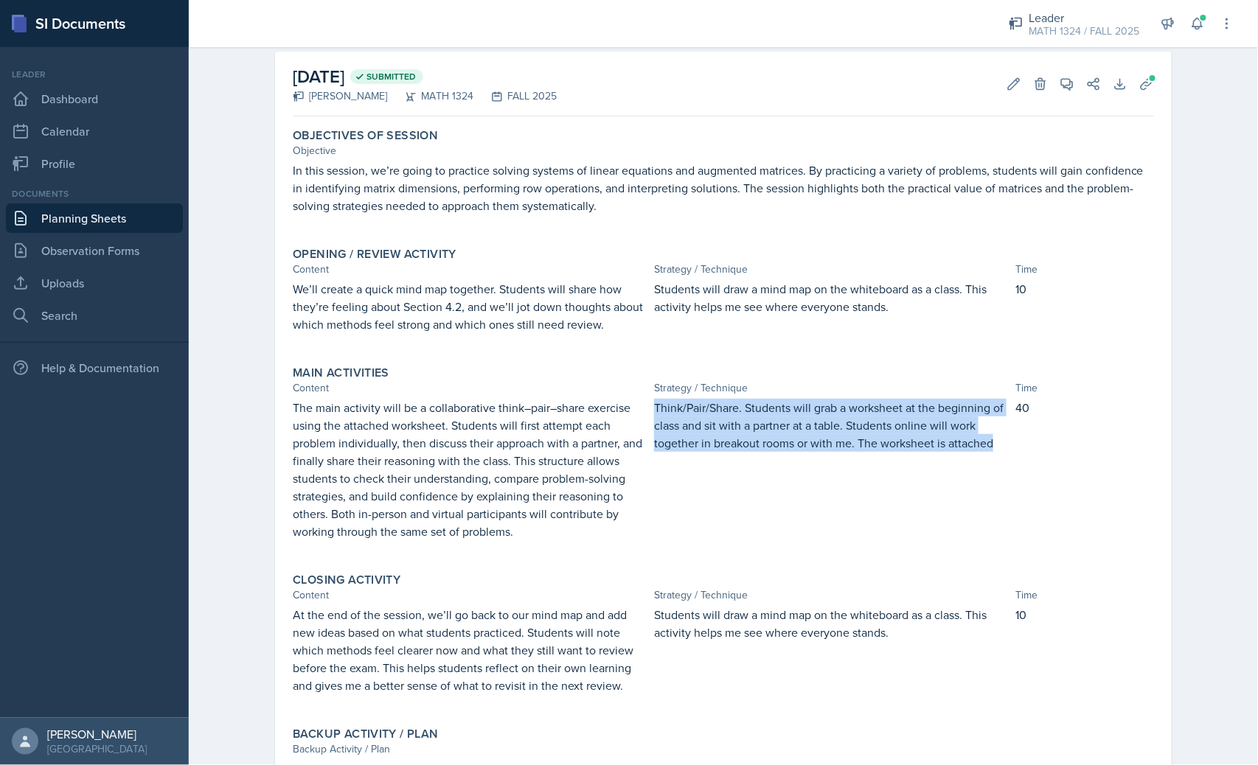
scroll to position [167, 0]
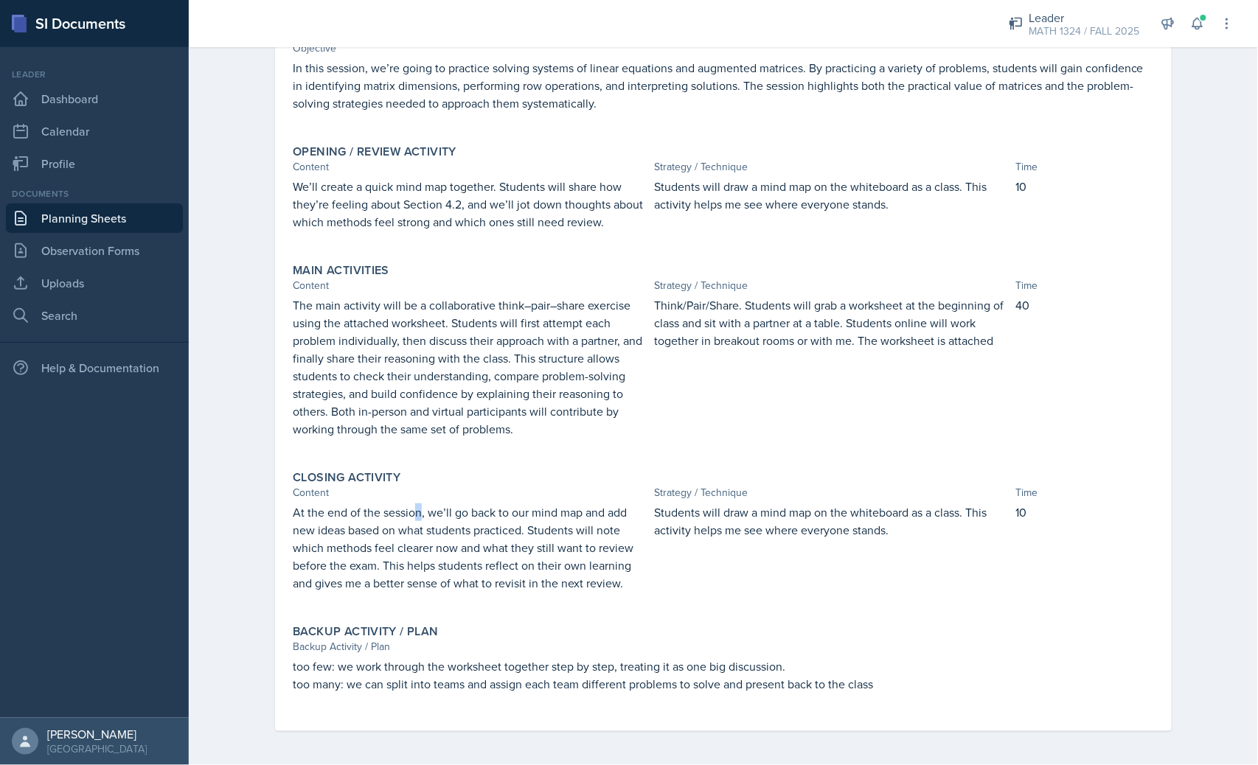
click at [413, 504] on p "At the end of the session, we’ll go back to our mind map and add new ideas base…" at bounding box center [470, 548] width 355 height 88
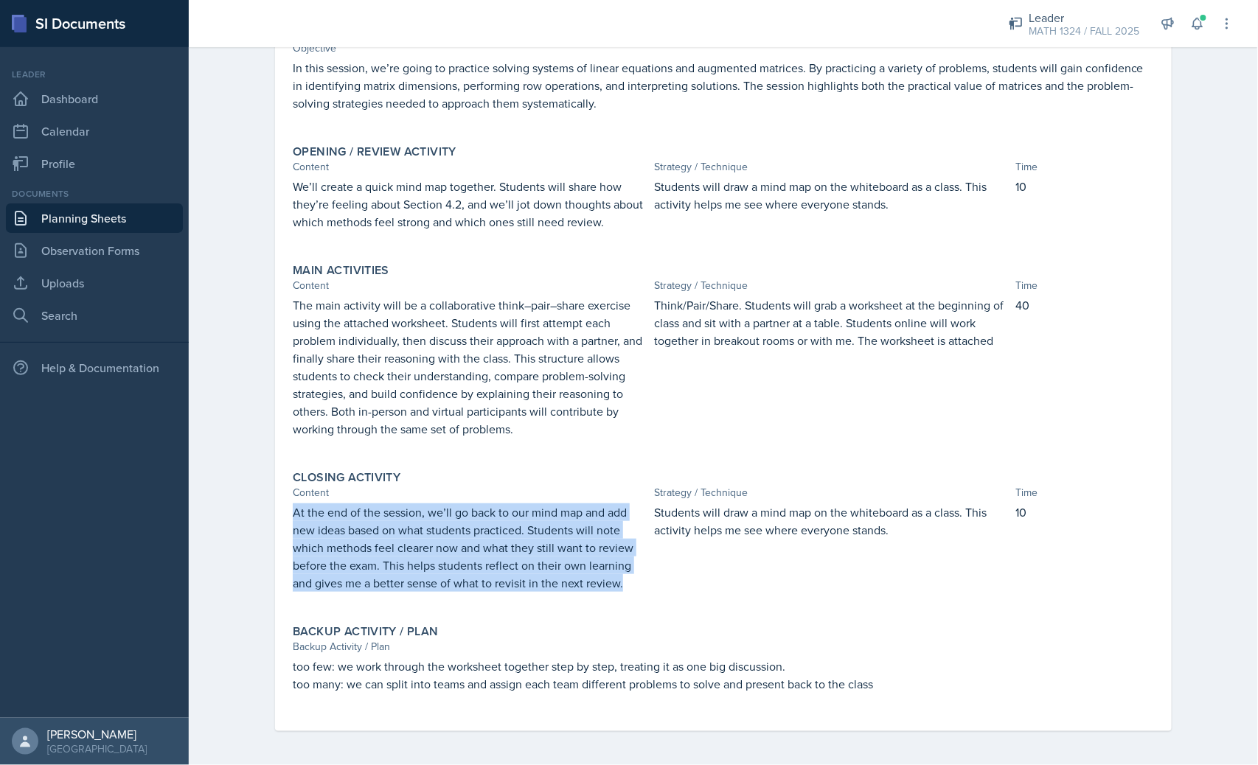
click at [413, 504] on p "At the end of the session, we’ll go back to our mind map and add new ideas base…" at bounding box center [470, 548] width 355 height 88
copy p "At the end of the session, we’ll go back to our mind map and add new ideas base…"
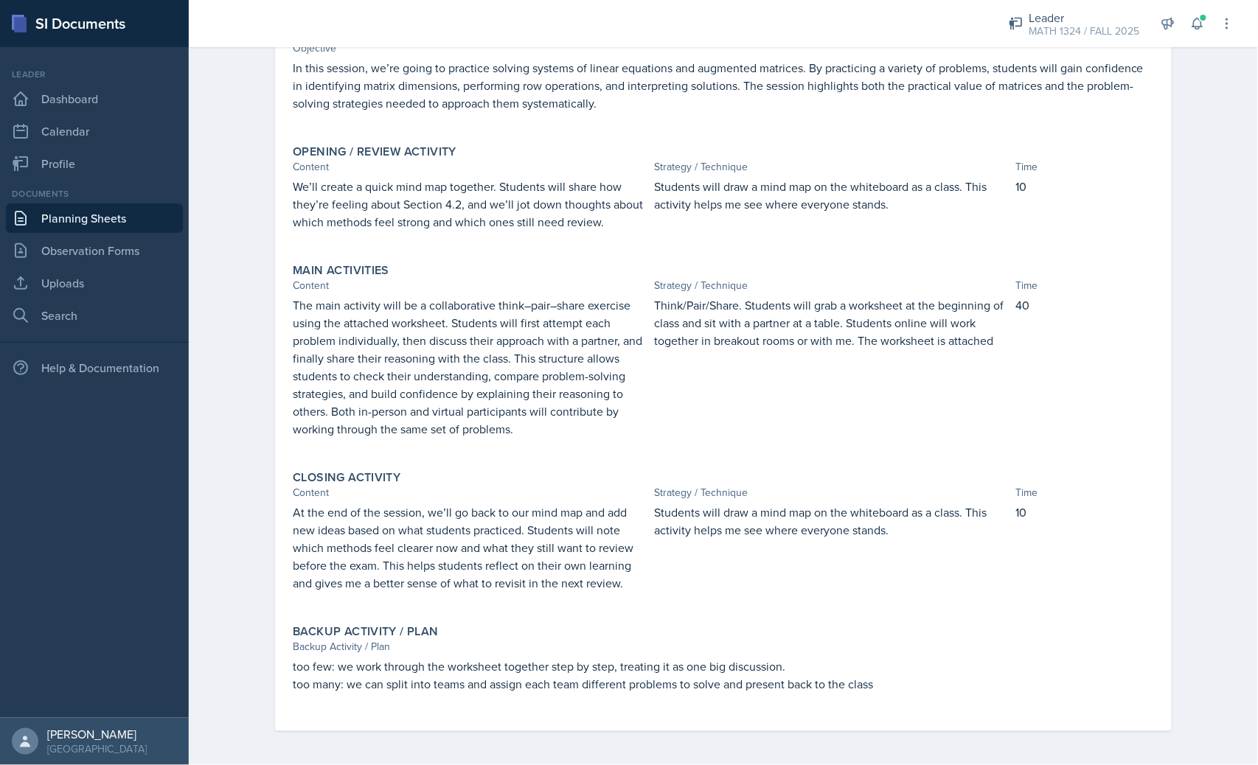
click at [773, 519] on p "Students will draw a mind map on the whiteboard as a class. This activity helps…" at bounding box center [831, 521] width 355 height 35
click at [774, 519] on p "Students will draw a mind map on the whiteboard as a class. This activity helps…" at bounding box center [831, 521] width 355 height 35
click at [772, 522] on p "Students will draw a mind map on the whiteboard as a class. This activity helps…" at bounding box center [831, 521] width 355 height 35
copy p "Students will draw a mind map on the whiteboard as a class. This activity helps…"
click at [876, 688] on p "too many: we can split into teams and assign each team different problems to so…" at bounding box center [723, 684] width 861 height 18
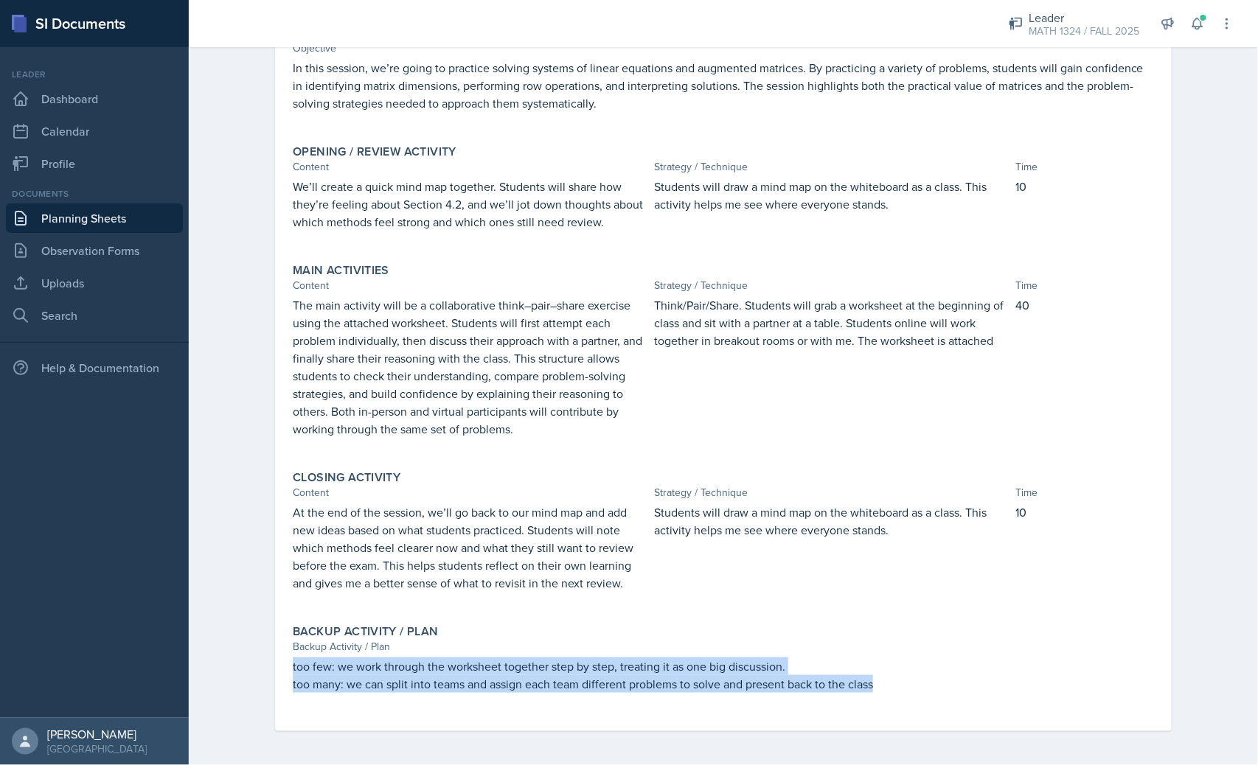
drag, startPoint x: 876, startPoint y: 686, endPoint x: 268, endPoint y: 662, distance: 608.7
click at [268, 662] on div "[DATE] Submitted [PERSON_NAME] MATH 1324 FALL 2025 Edit Delete View Comments Co…" at bounding box center [723, 358] width 944 height 818
copy div "too few: we work through the worksheet together step by step, treating it as on…"
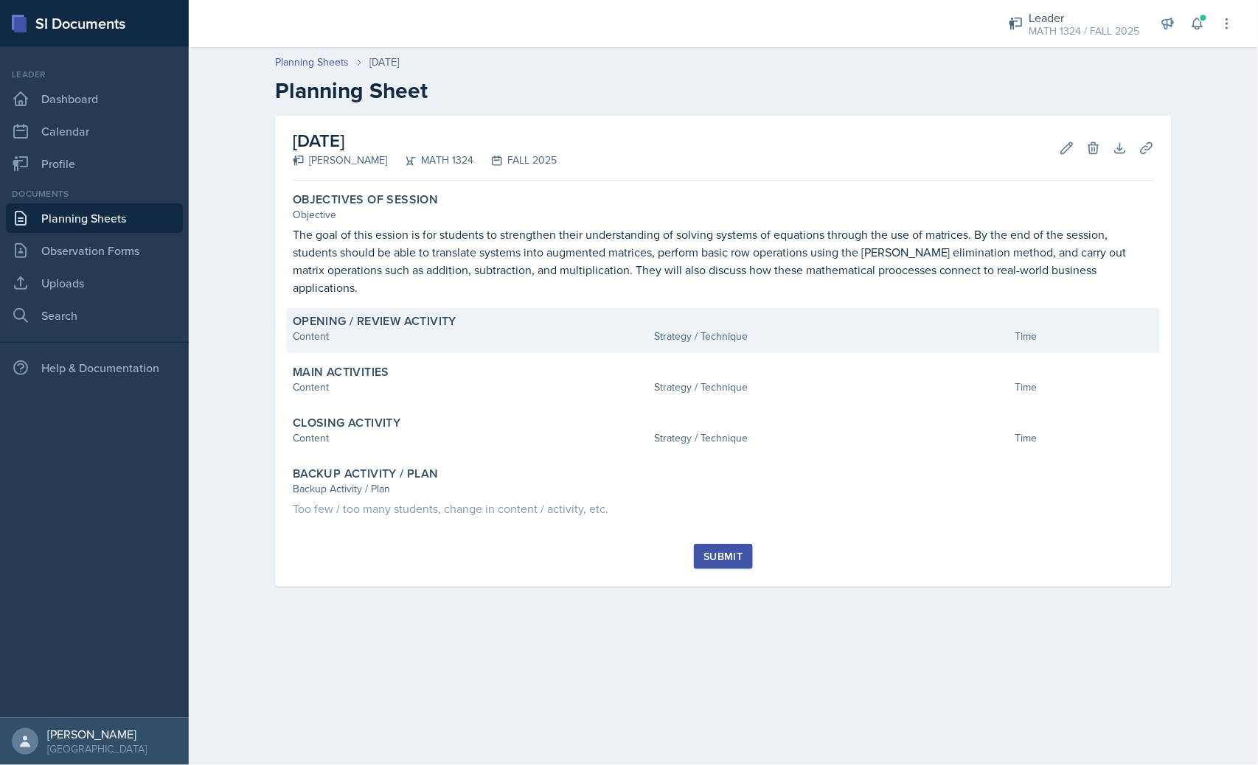
click at [411, 329] on div "Content" at bounding box center [470, 336] width 355 height 15
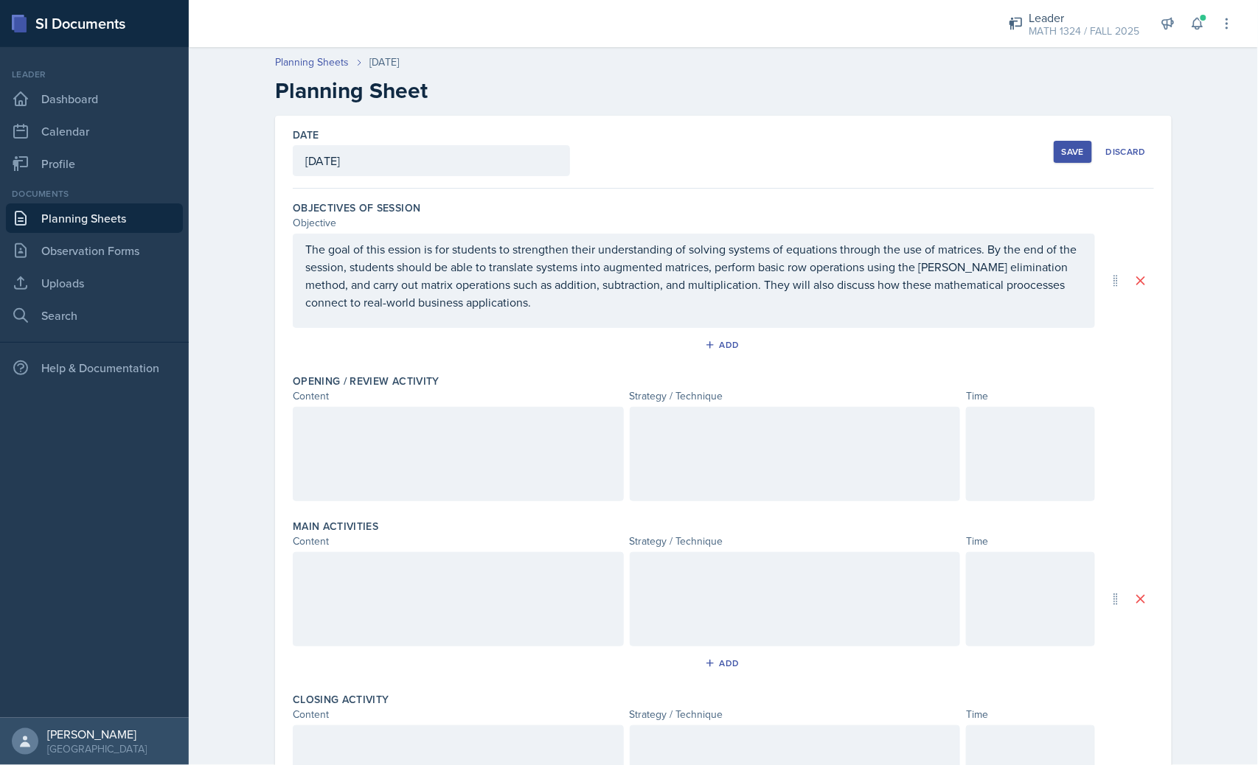
click at [423, 437] on div at bounding box center [458, 454] width 331 height 94
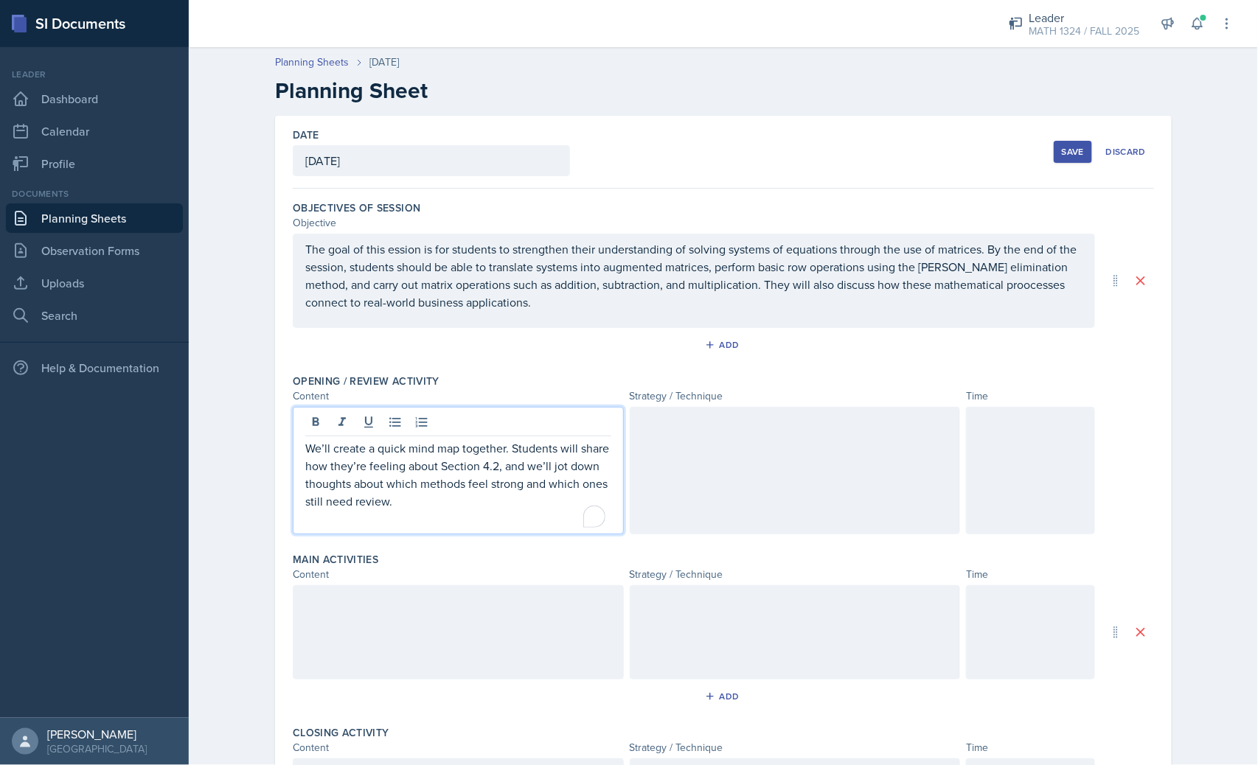
click at [694, 459] on div at bounding box center [795, 471] width 331 height 128
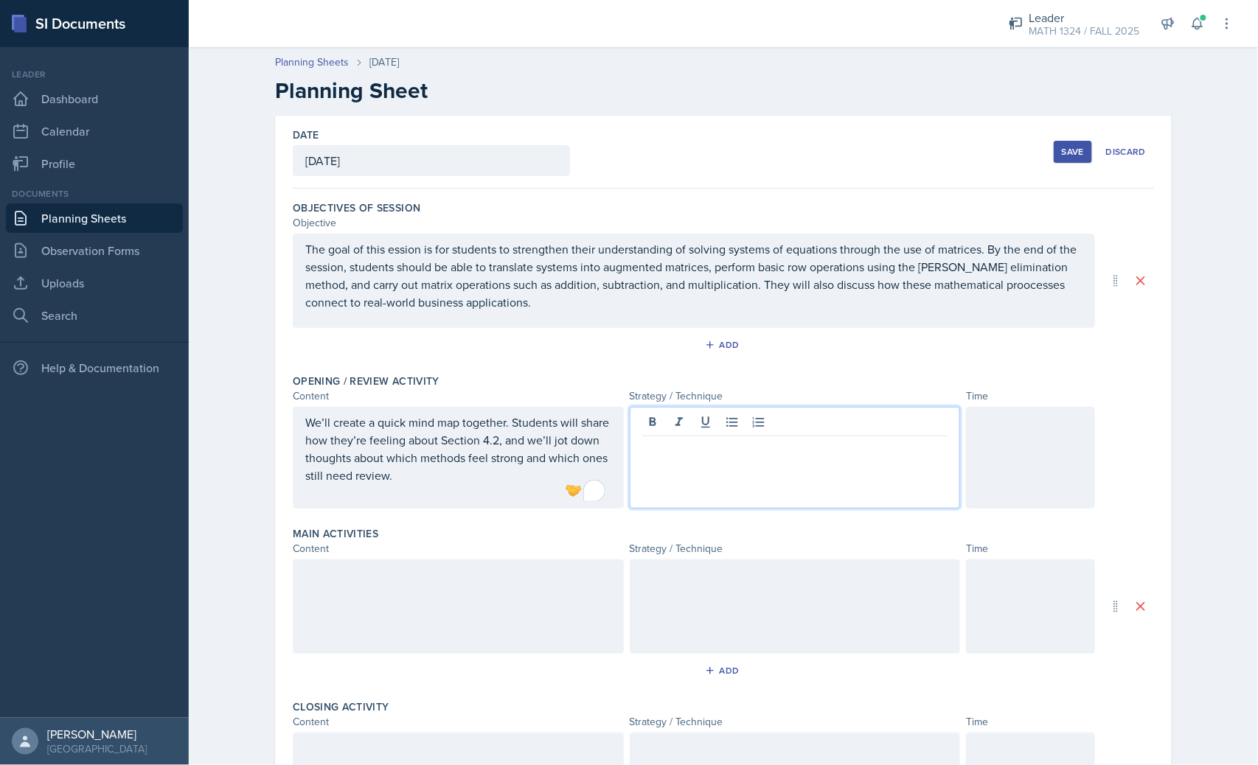
click at [798, 490] on div at bounding box center [795, 458] width 331 height 102
drag, startPoint x: 1090, startPoint y: 476, endPoint x: 1076, endPoint y: 473, distance: 13.5
click at [1090, 476] on div "We’ll create a quick mind map together. Students will share how they’re feeling…" at bounding box center [723, 458] width 861 height 102
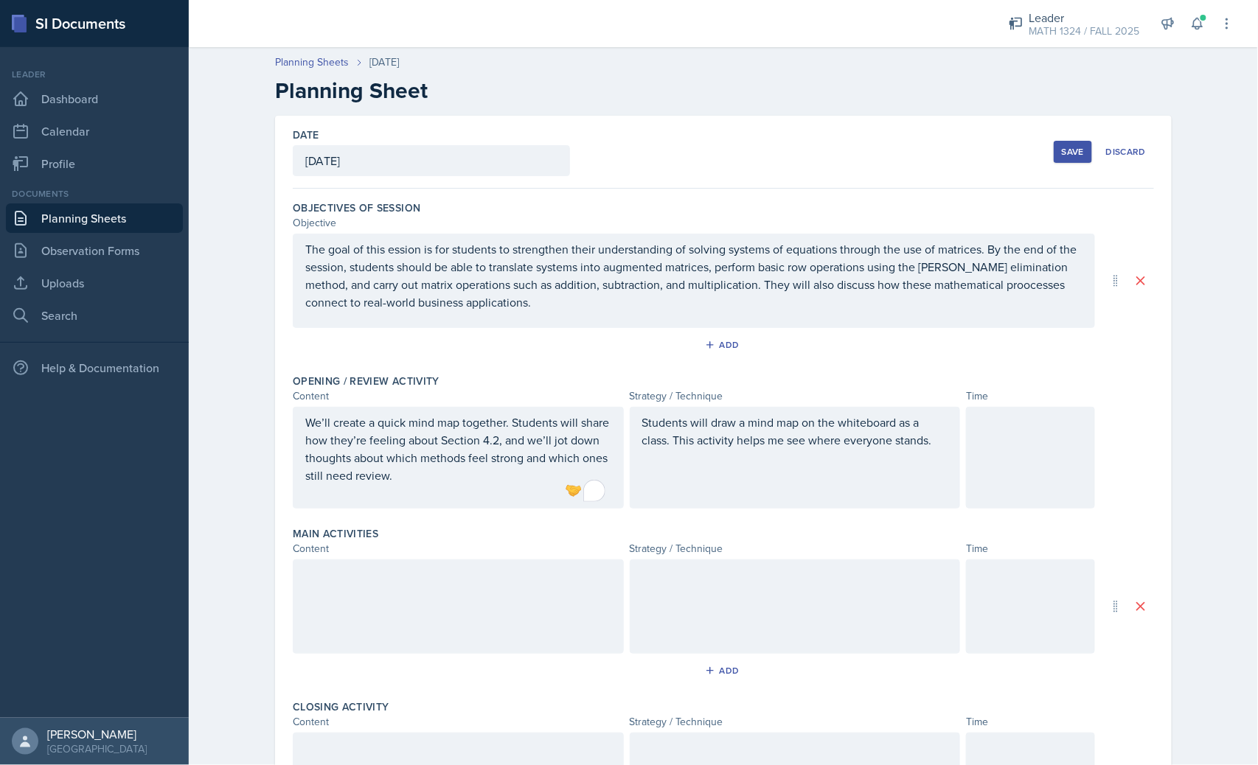
click at [1045, 466] on div at bounding box center [1030, 458] width 129 height 102
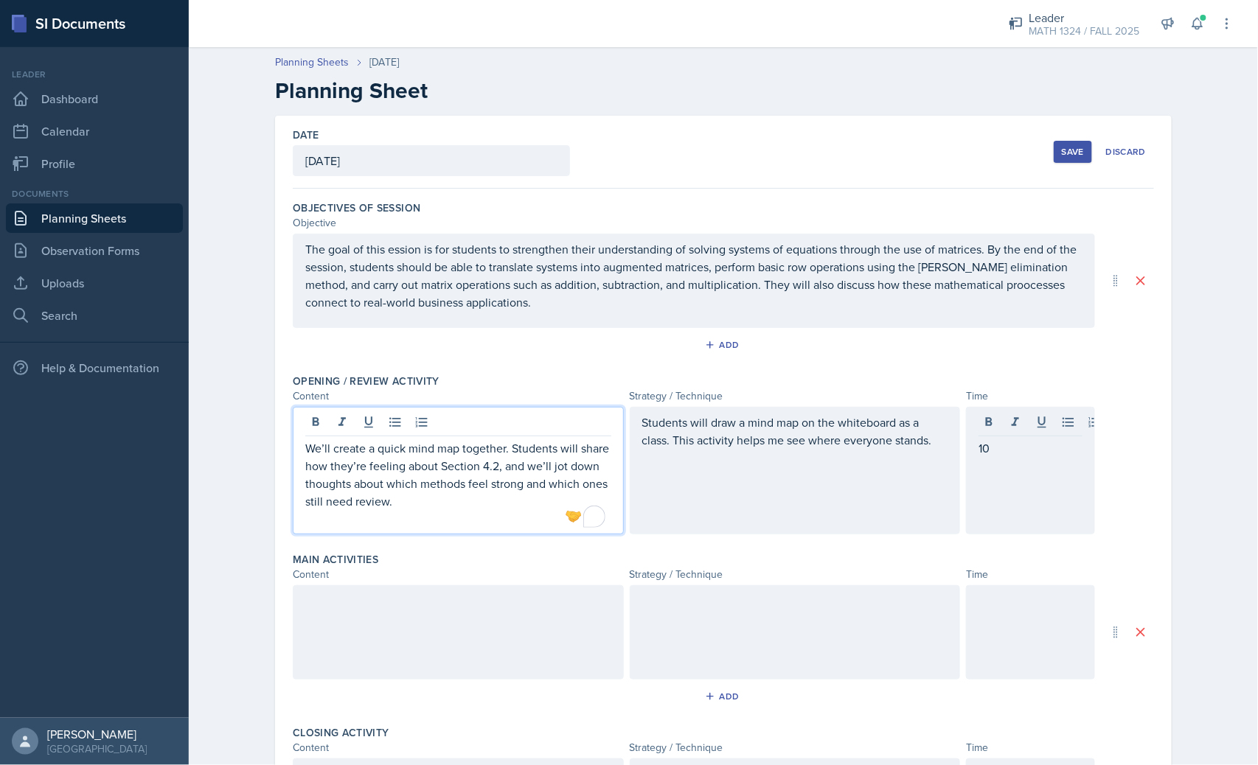
click at [494, 443] on p "We’ll create a quick mind map together. Students will share how they’re feeling…" at bounding box center [458, 474] width 306 height 71
drag, startPoint x: 551, startPoint y: 630, endPoint x: 591, endPoint y: 585, distance: 60.1
click at [551, 630] on div at bounding box center [458, 632] width 331 height 94
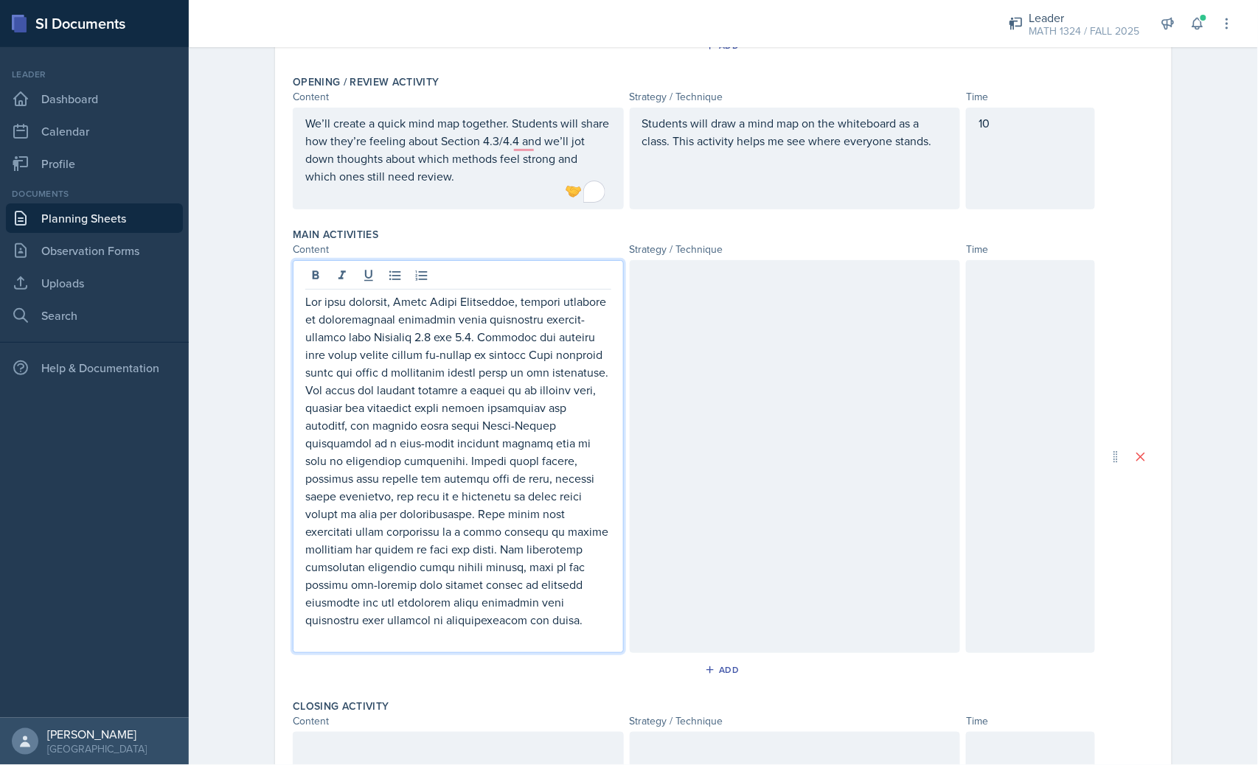
scroll to position [247, 0]
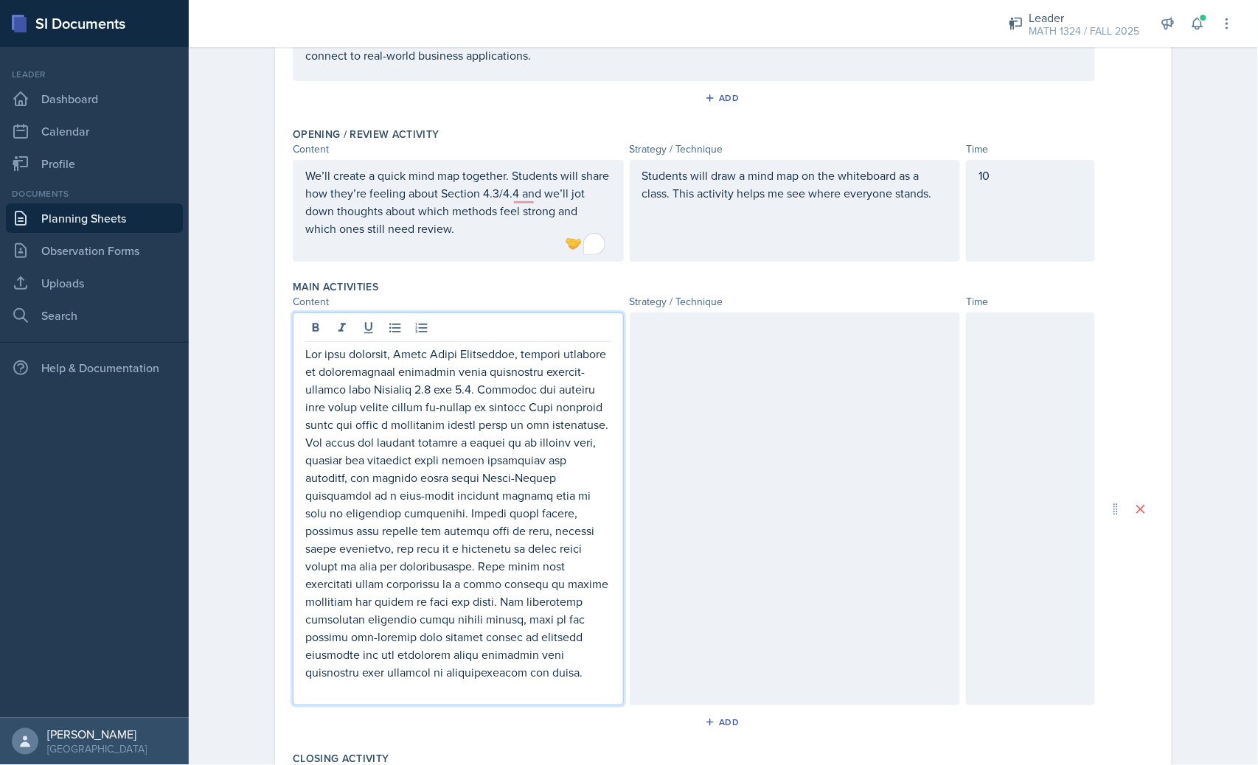
click at [391, 356] on p at bounding box center [458, 513] width 306 height 336
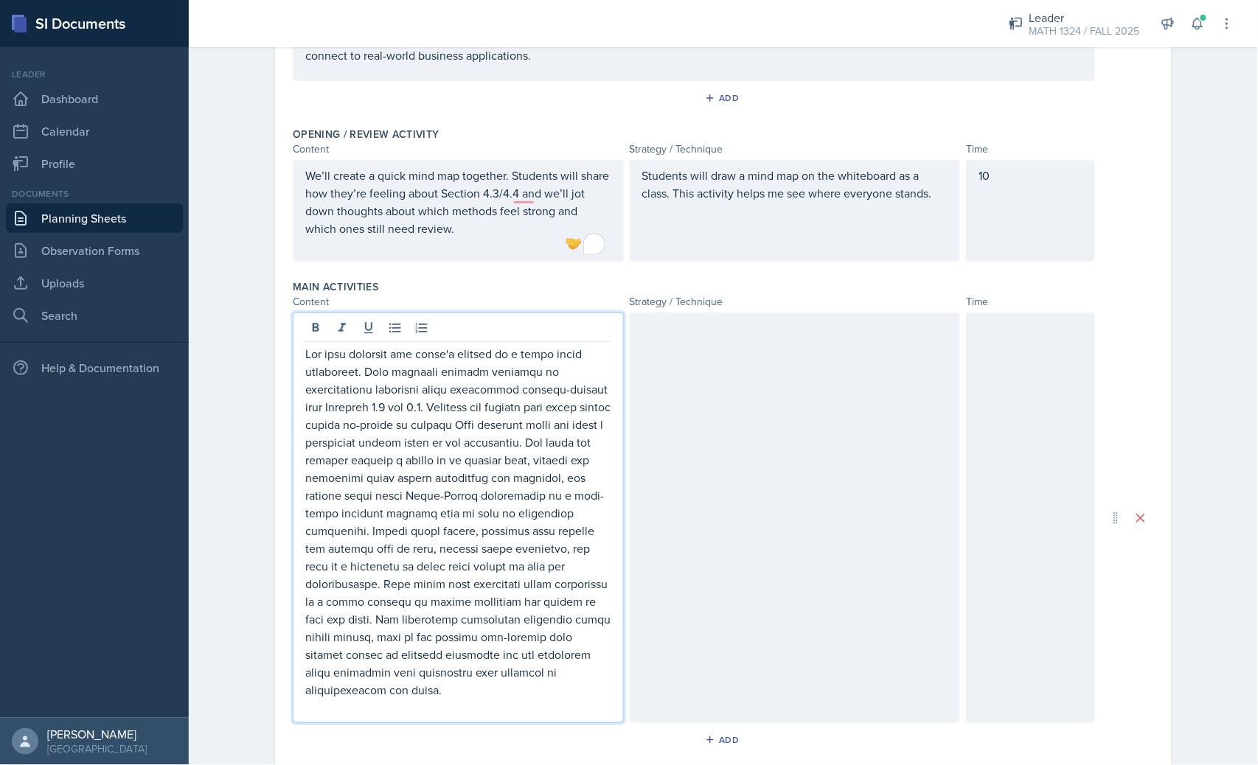
click at [355, 382] on p at bounding box center [458, 522] width 306 height 354
click at [453, 386] on p at bounding box center [458, 522] width 306 height 354
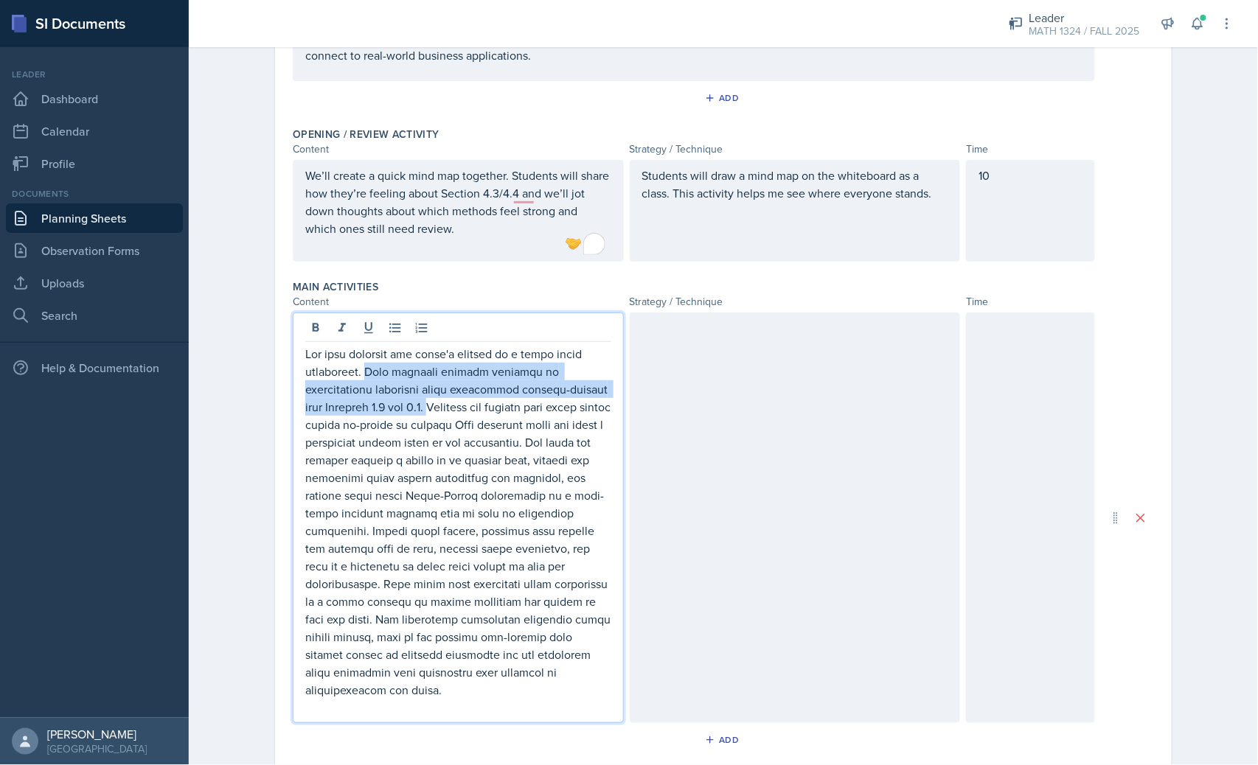
drag, startPoint x: 365, startPoint y: 410, endPoint x: 363, endPoint y: 376, distance: 34.0
click at [363, 372] on p at bounding box center [458, 522] width 306 height 354
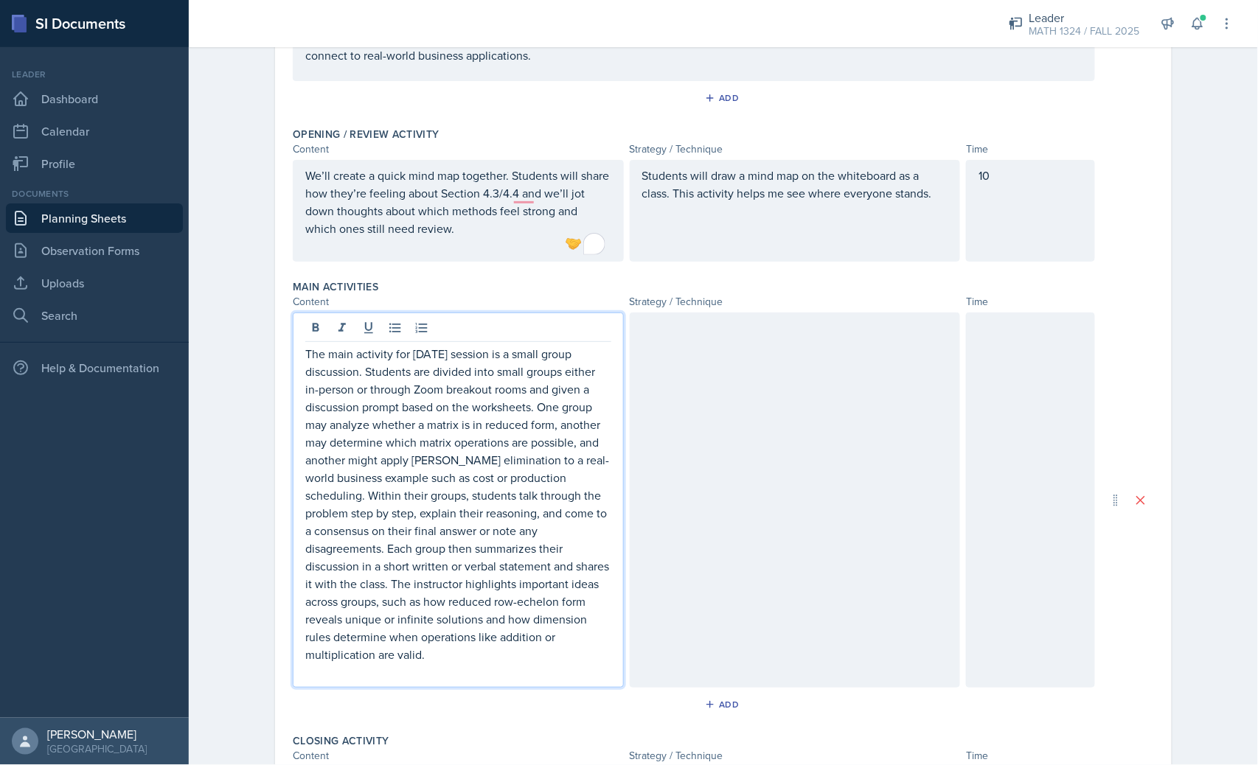
click at [386, 408] on p "The main activity for today's session is a small group discussion. Students are…" at bounding box center [458, 504] width 306 height 318
click at [389, 408] on p "The main activity for today's session is a small group discussion. Students are…" at bounding box center [458, 504] width 306 height 318
click at [396, 408] on p "The main activity for today's session is a small group discussion. Students are…" at bounding box center [458, 504] width 306 height 318
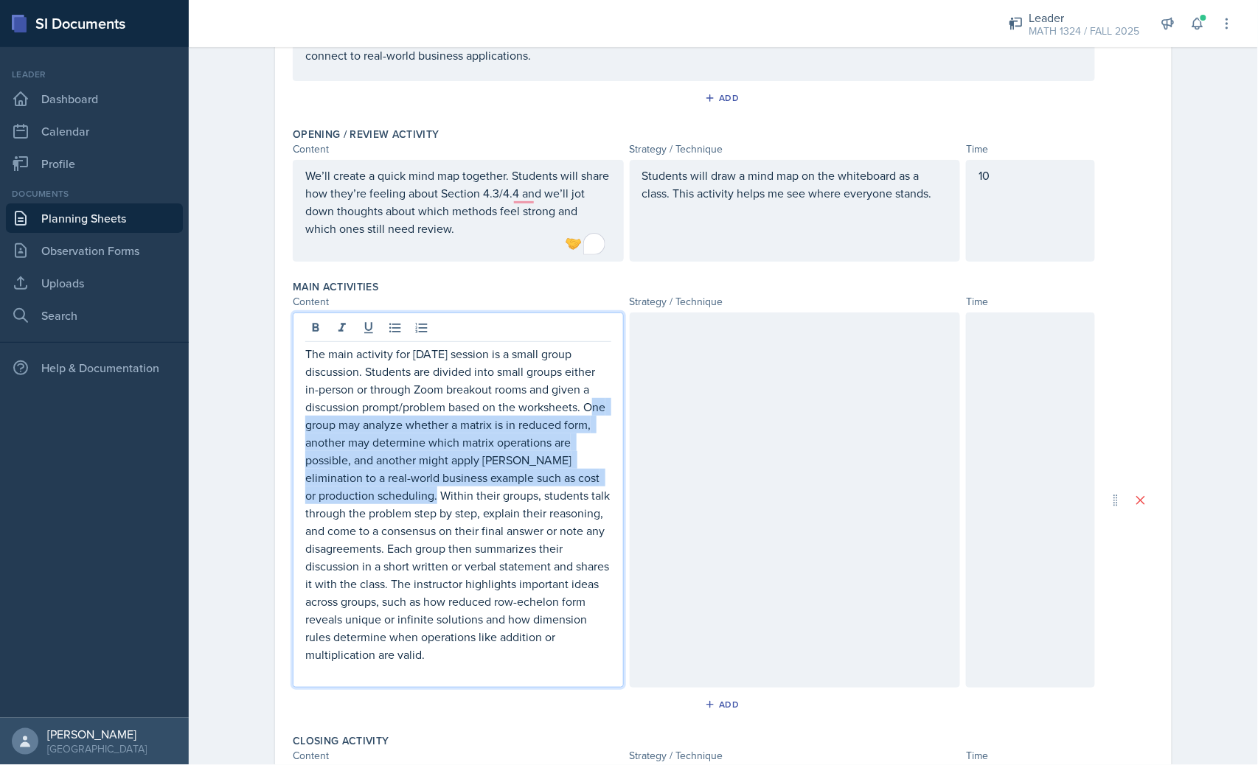
drag, startPoint x: 431, startPoint y: 490, endPoint x: 582, endPoint y: 405, distance: 172.9
click at [582, 405] on p "The main activity for today's session is a small group discussion. Students are…" at bounding box center [458, 504] width 306 height 318
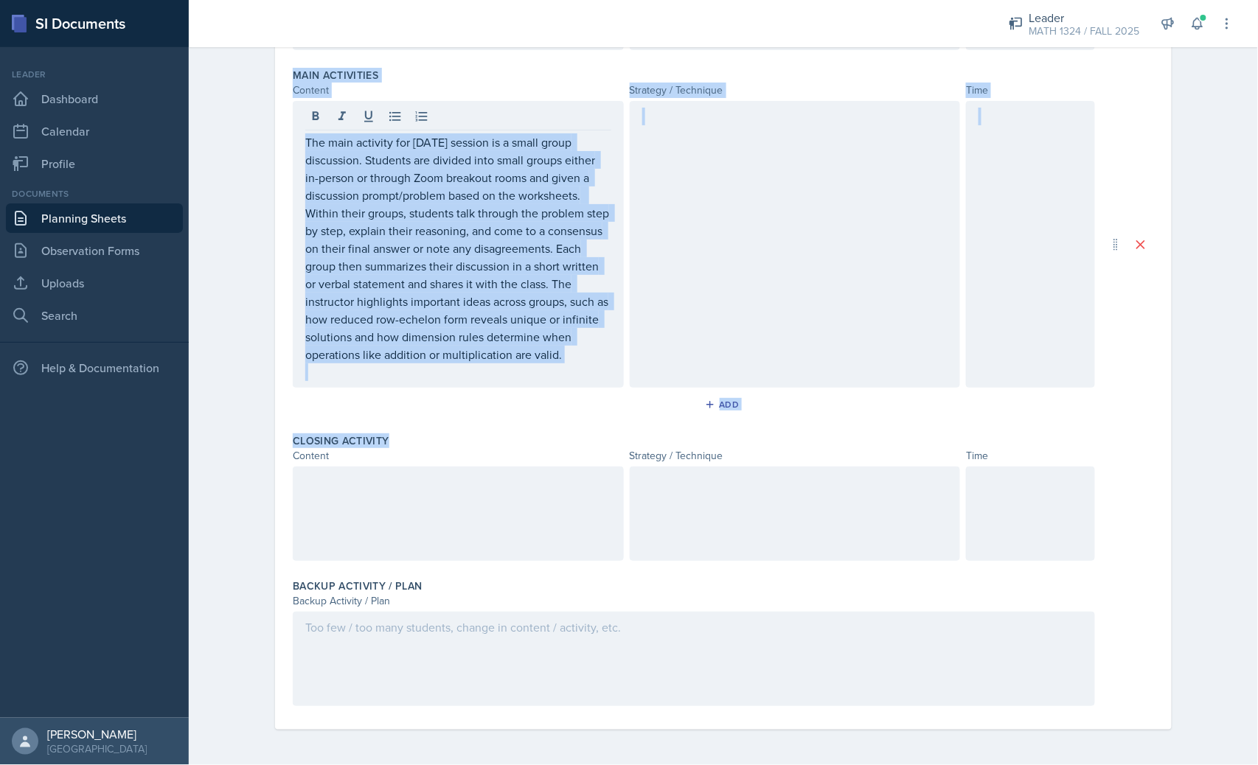
drag, startPoint x: 282, startPoint y: 122, endPoint x: 944, endPoint y: 454, distance: 741.5
click at [953, 462] on div "Date October 8th, 2025 October 2025 28 29 30 1 2 3 4 5 6 7 8 9 10 11 12 13 14 1…" at bounding box center [723, 193] width 897 height 1073
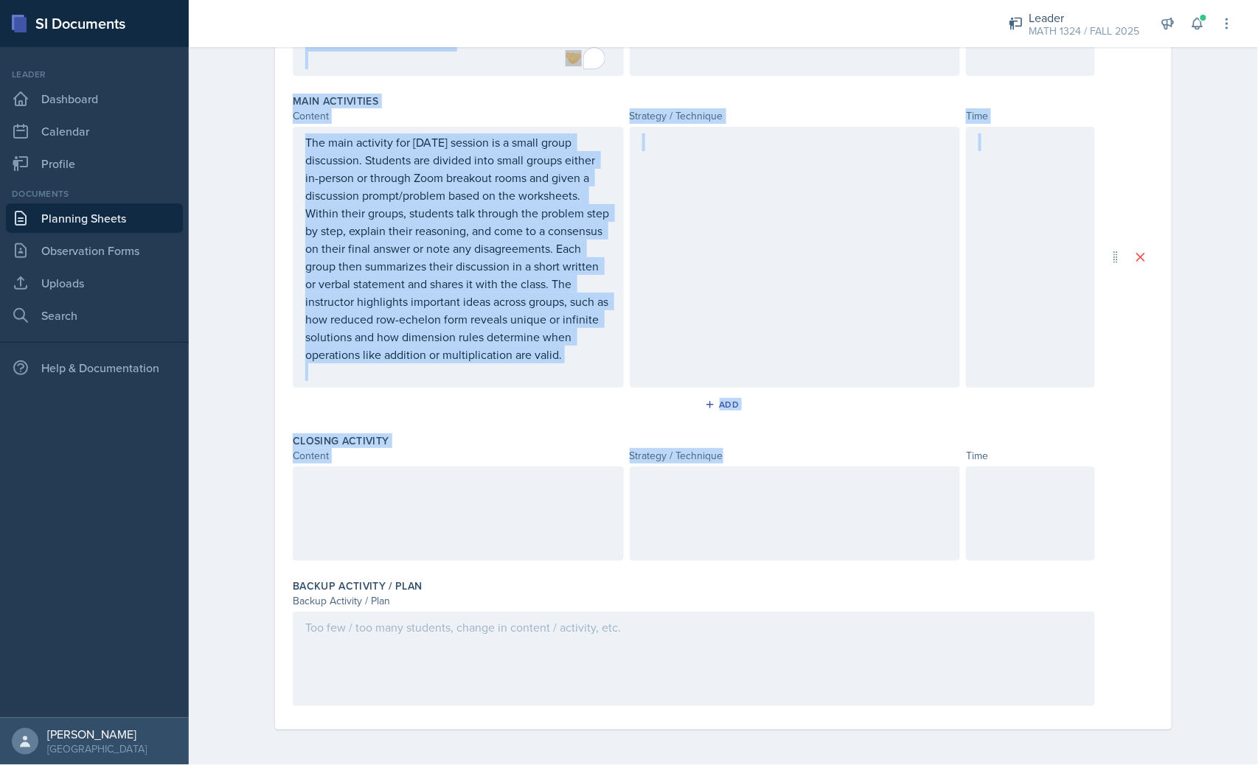
scroll to position [432, 0]
drag, startPoint x: 614, startPoint y: 192, endPoint x: 622, endPoint y: 184, distance: 11.0
click at [615, 189] on div "The main activity for today's session is a small group discussion. Students are…" at bounding box center [458, 258] width 331 height 261
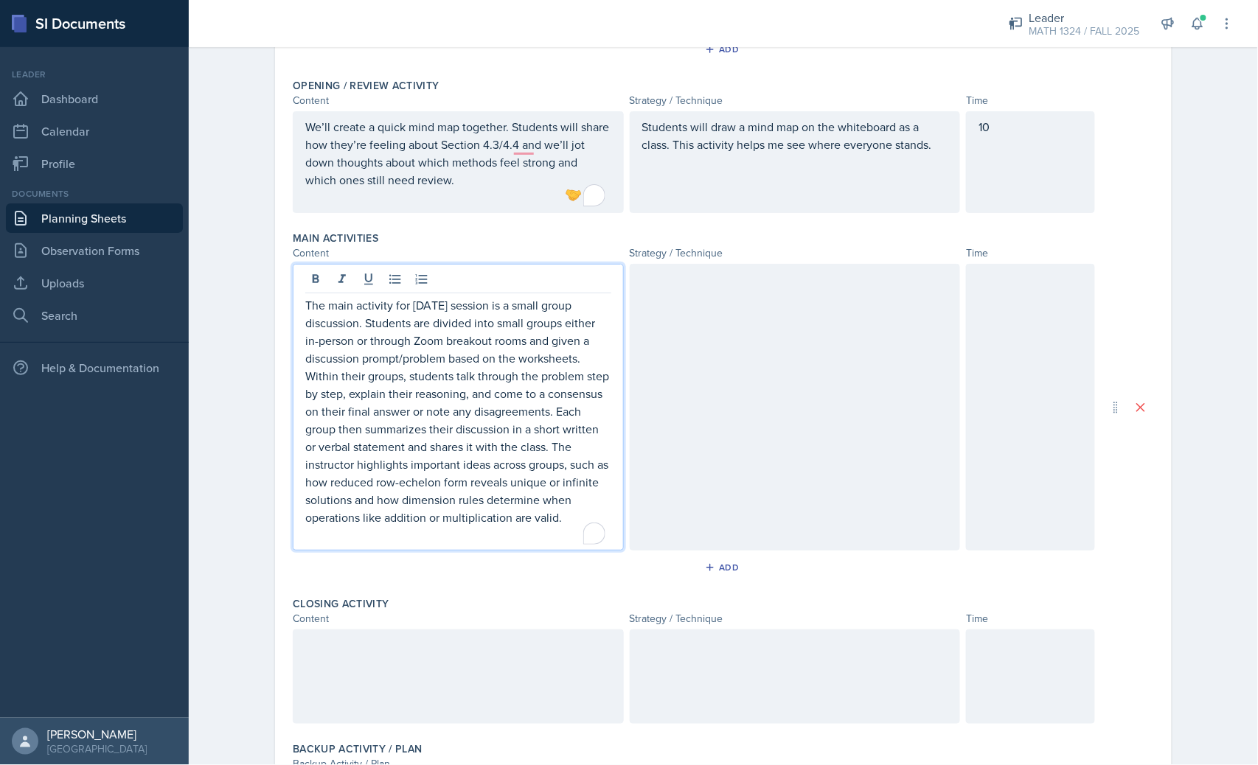
scroll to position [295, 0]
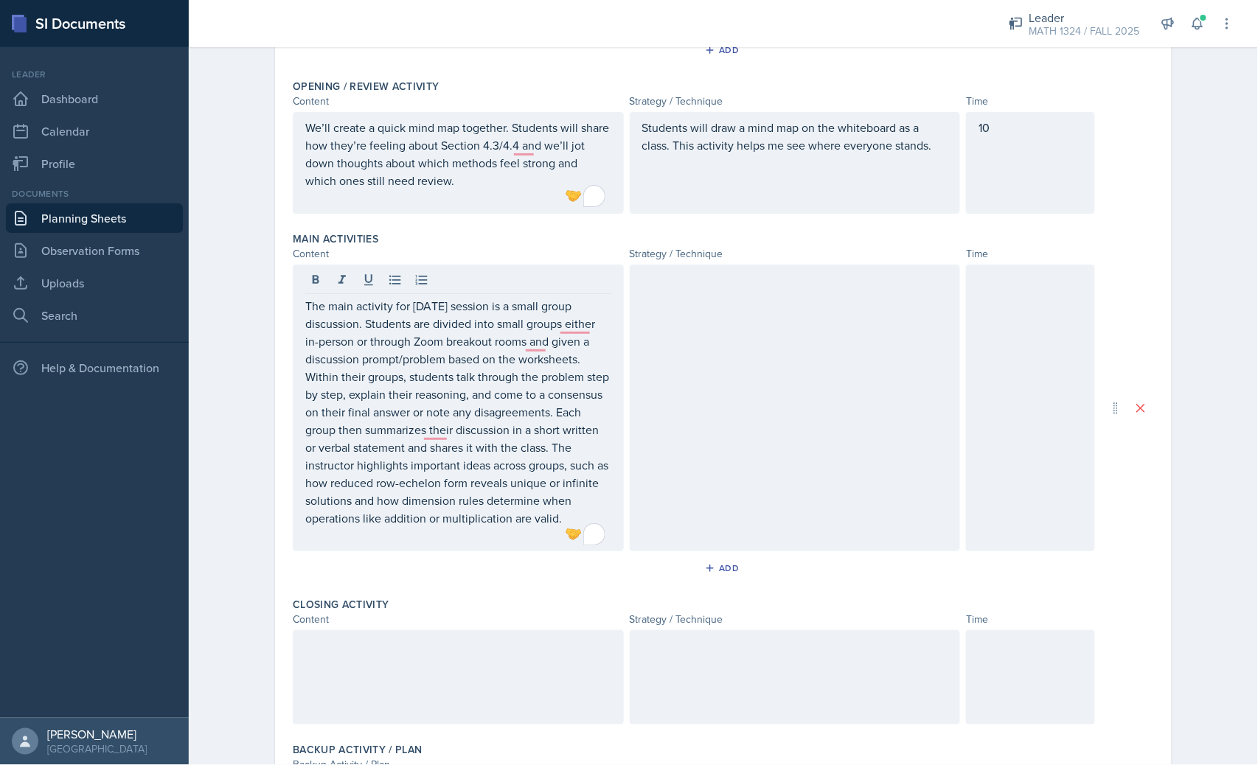
click at [824, 386] on div at bounding box center [795, 408] width 331 height 287
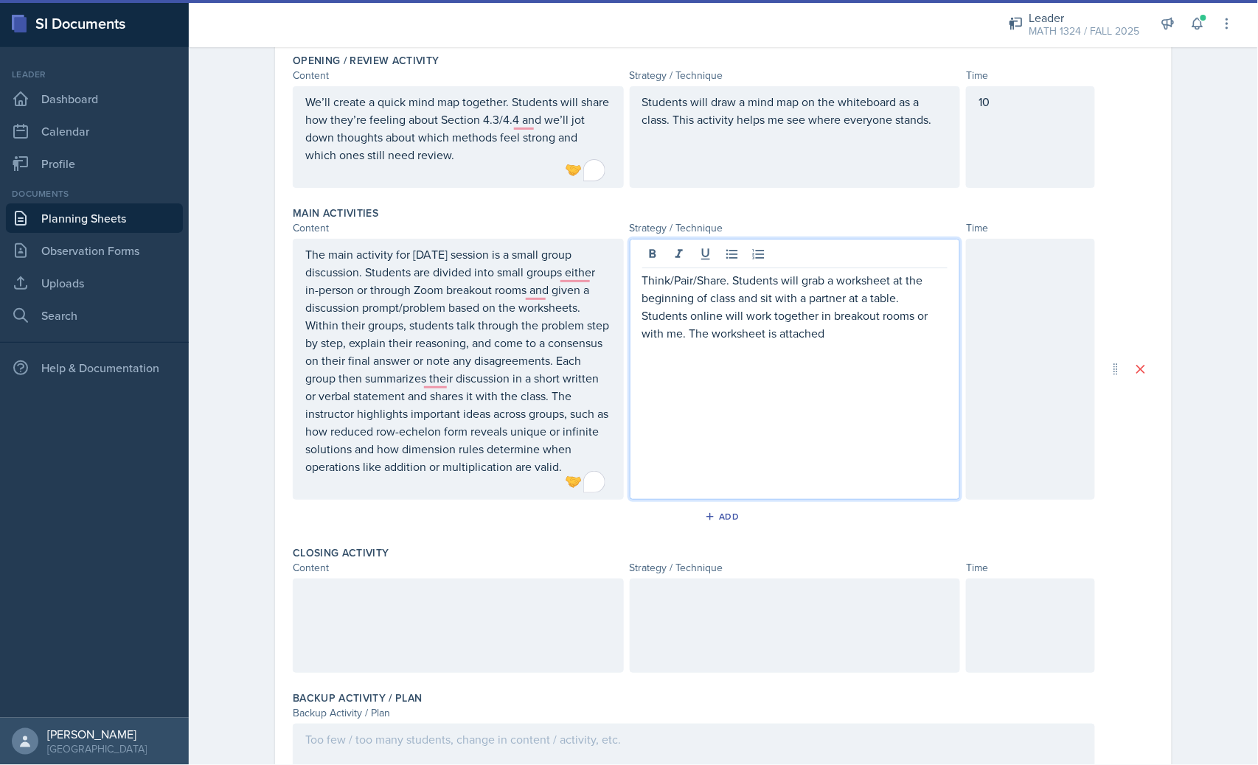
click at [720, 276] on p "Think/Pair/Share. Students will grab a worksheet at the beginning of class and …" at bounding box center [795, 306] width 306 height 71
drag, startPoint x: 720, startPoint y: 276, endPoint x: 597, endPoint y: 270, distance: 123.3
click at [597, 270] on div "The main activity for today's session is a small group discussion. Students are…" at bounding box center [694, 369] width 802 height 261
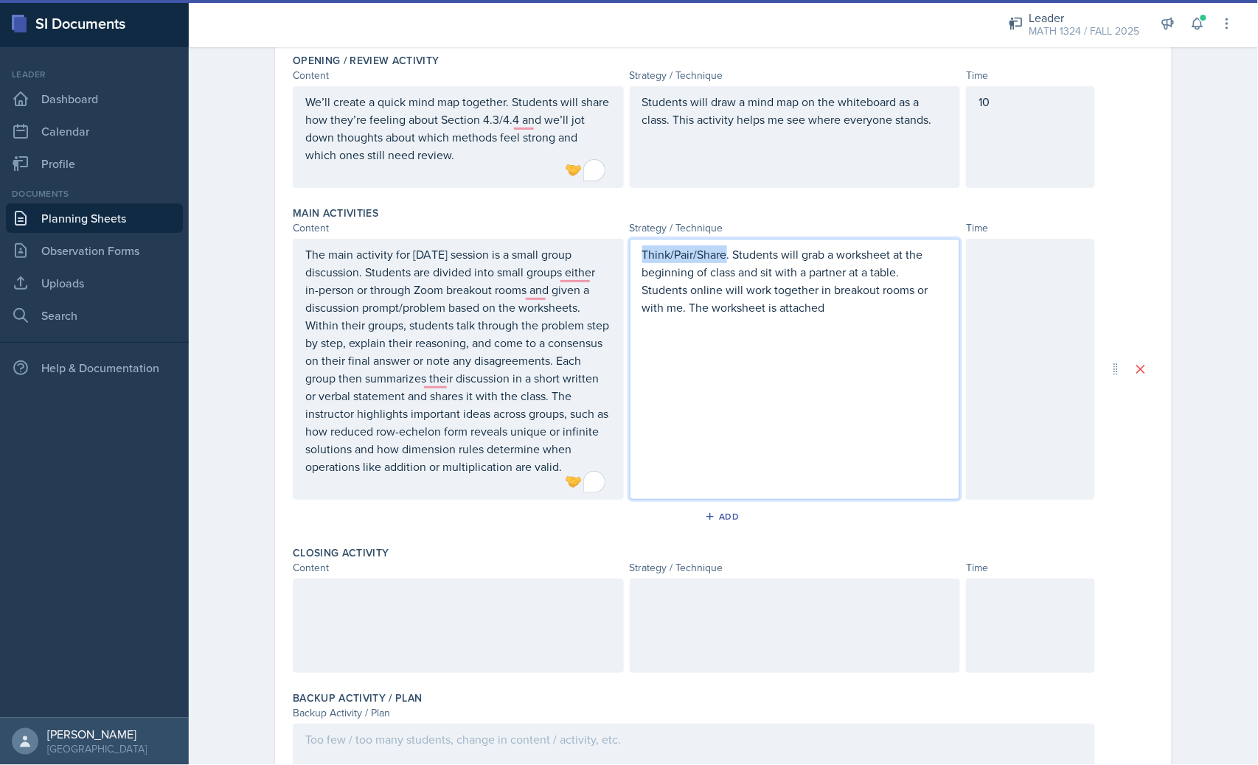
scroll to position [295, 0]
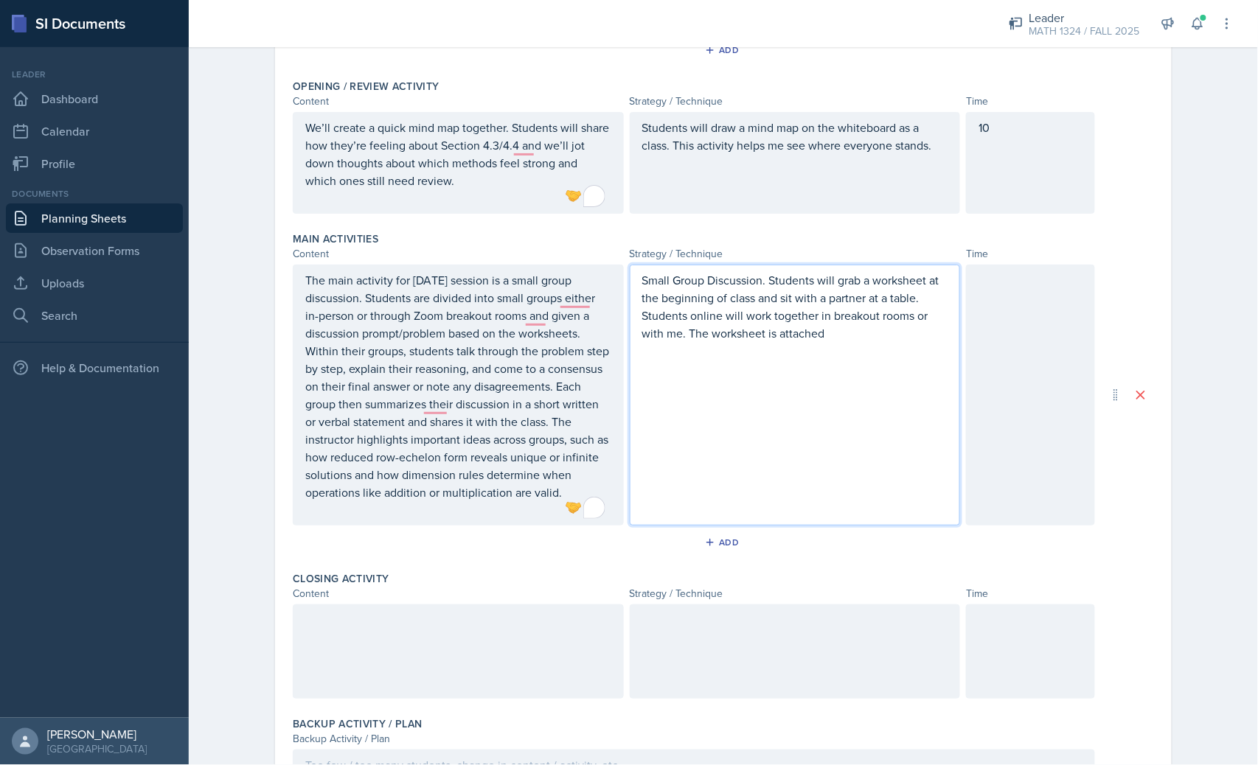
click at [844, 315] on p "Small Group Discussion. Students will grab a worksheet at the beginning of clas…" at bounding box center [795, 306] width 306 height 71
drag, startPoint x: 863, startPoint y: 305, endPoint x: 866, endPoint y: 313, distance: 8.6
click at [863, 306] on p "Small Group Discussion. Students will grab a worksheet at the beginning of clas…" at bounding box center [795, 306] width 306 height 71
click at [863, 328] on p "Small Group Discussion. Students will grab a worksheet at the beginning of clas…" at bounding box center [795, 306] width 306 height 71
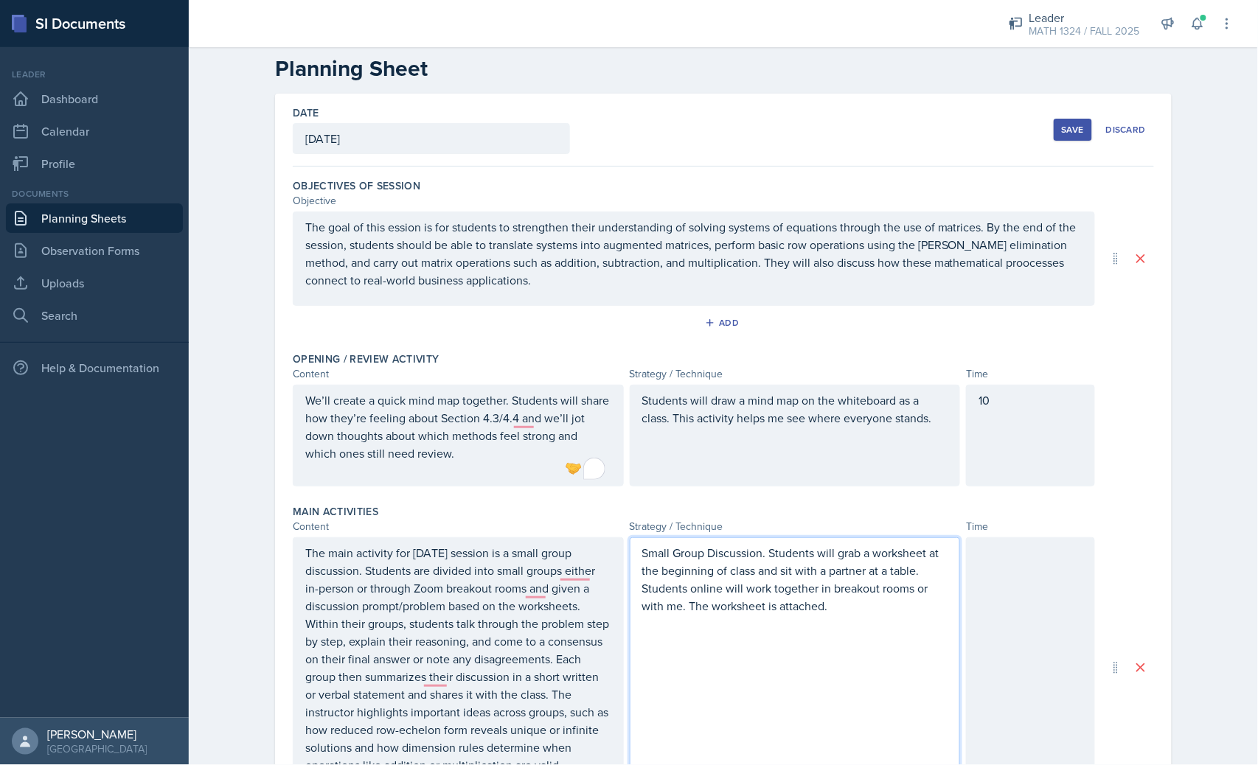
scroll to position [0, 0]
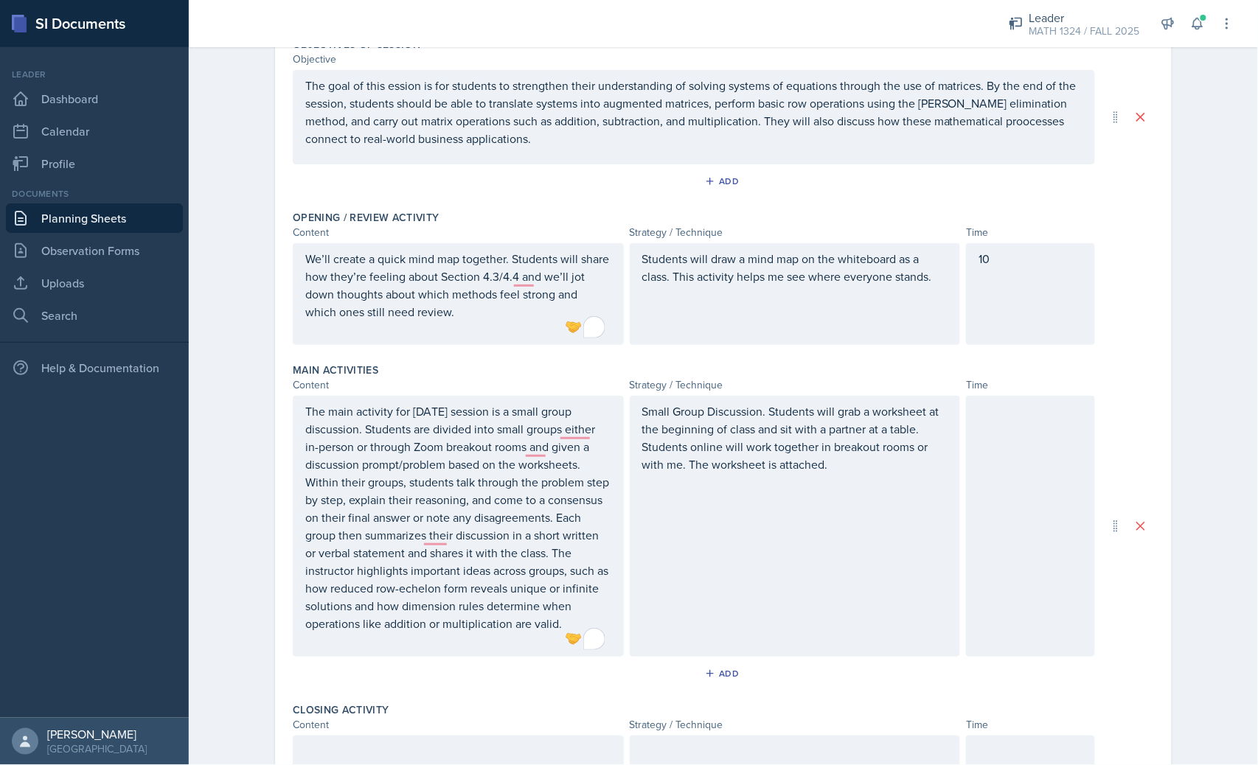
click at [1010, 566] on div at bounding box center [1030, 526] width 129 height 261
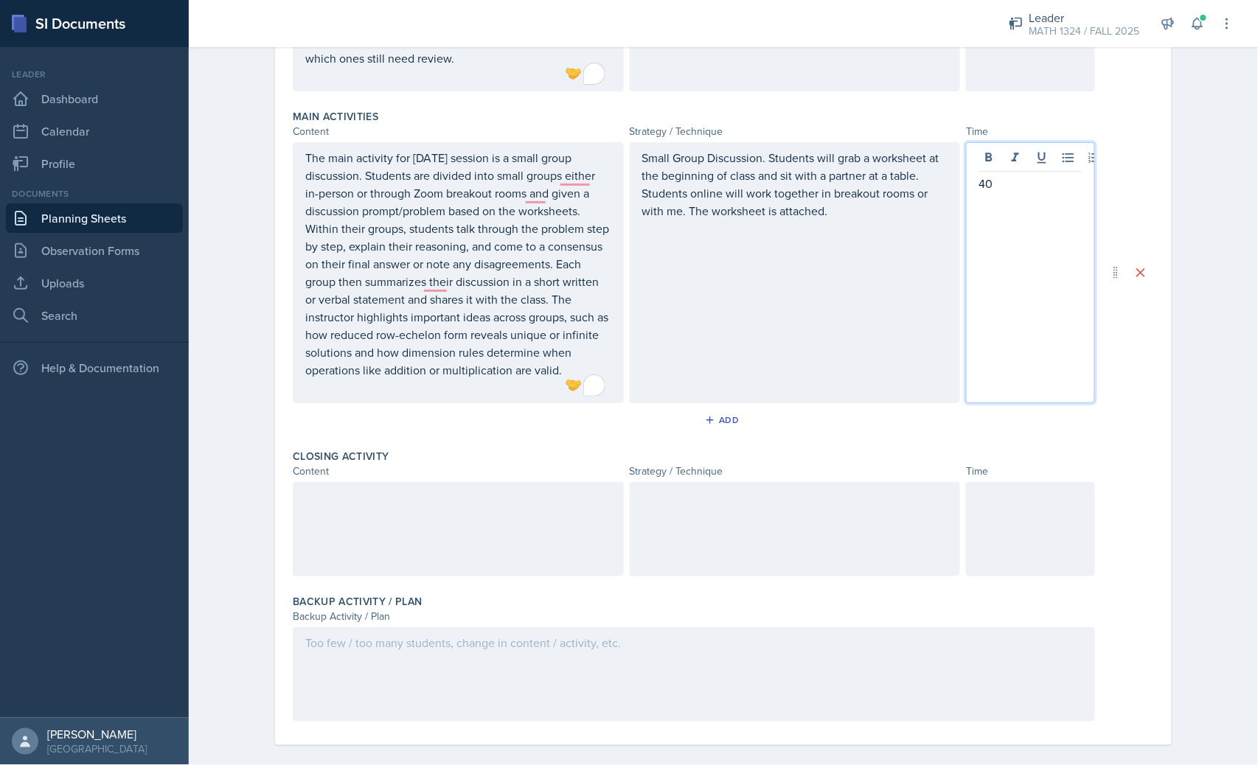
scroll to position [432, 0]
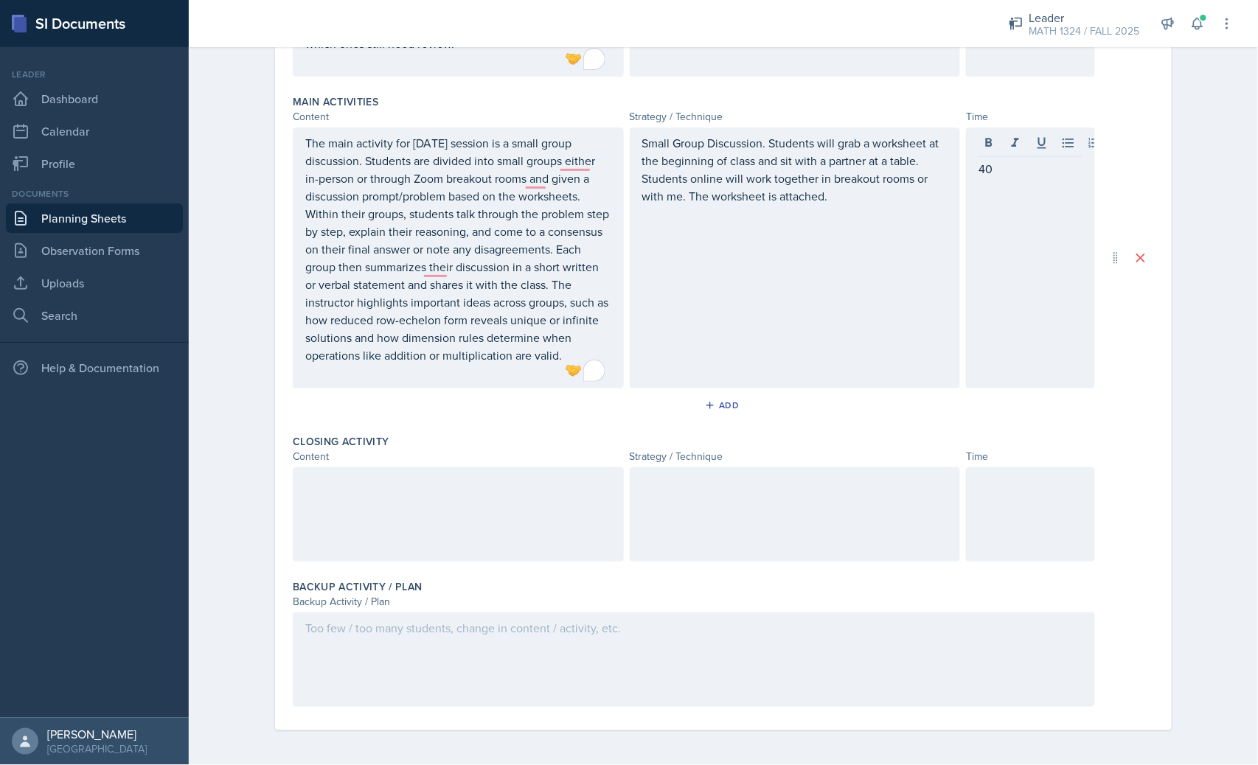
click at [1037, 539] on div at bounding box center [1030, 514] width 129 height 94
drag, startPoint x: 492, startPoint y: 497, endPoint x: 484, endPoint y: 473, distance: 24.9
click at [492, 495] on div at bounding box center [458, 514] width 331 height 94
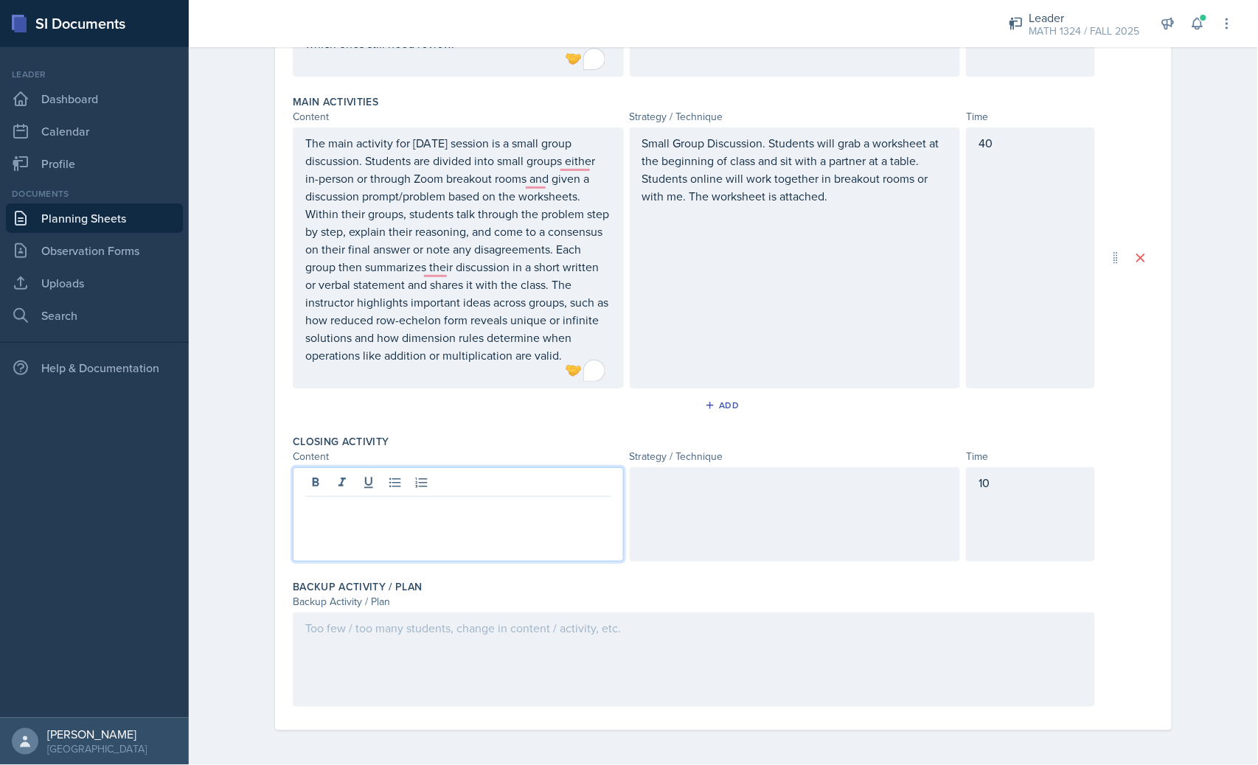
click at [415, 509] on p at bounding box center [458, 509] width 306 height 18
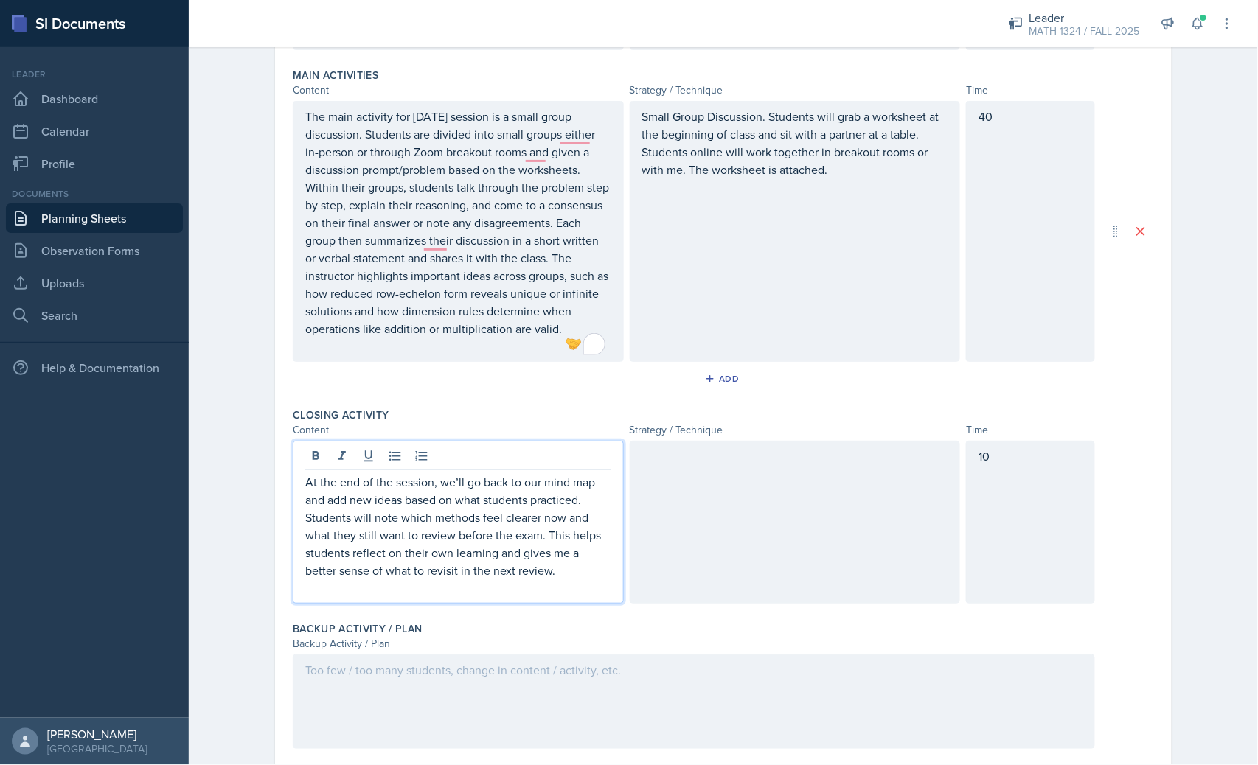
click at [732, 521] on div at bounding box center [795, 522] width 331 height 163
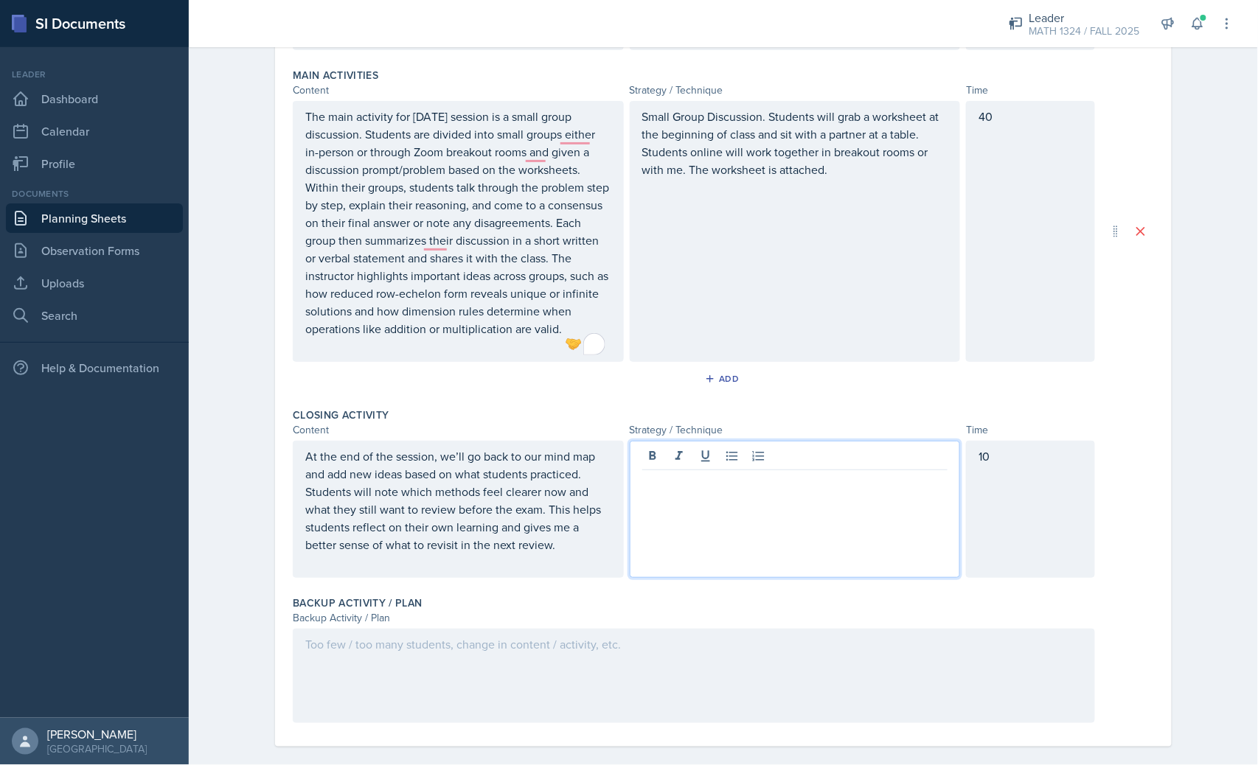
scroll to position [476, 0]
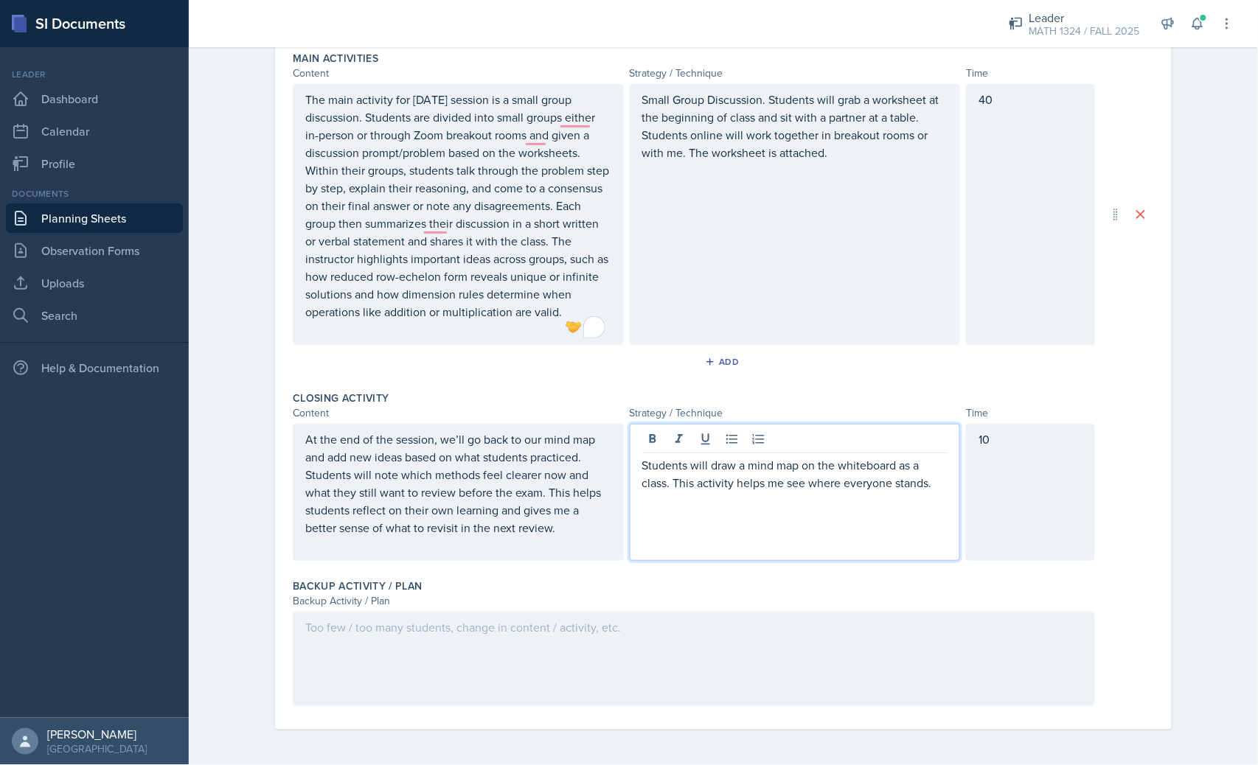
click at [1025, 488] on div "10" at bounding box center [1030, 492] width 129 height 137
click at [709, 439] on div "Students will draw a mind map on the whiteboard as a class. This activity helps…" at bounding box center [795, 492] width 331 height 137
click at [804, 562] on div "Closing Activity Content Strategy / Technique Time At the end of the session, w…" at bounding box center [723, 479] width 861 height 188
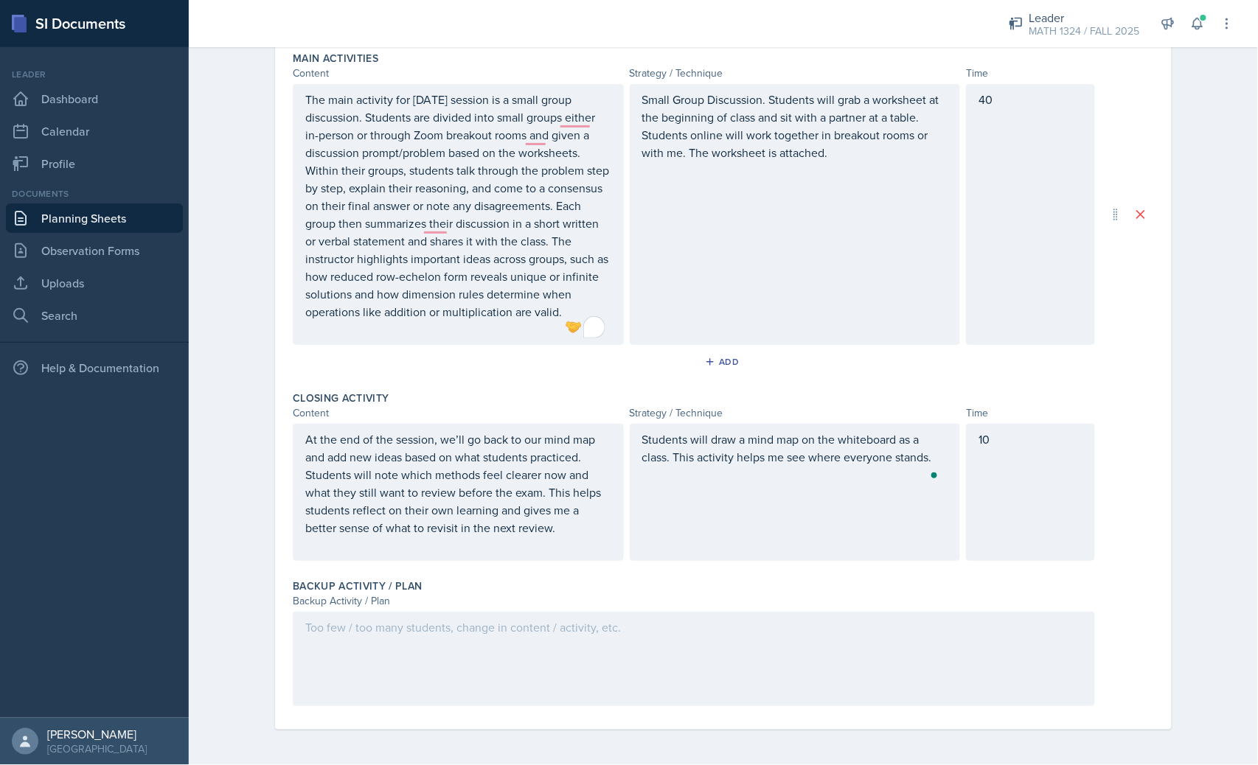
click at [1018, 512] on div "10" at bounding box center [1030, 492] width 129 height 137
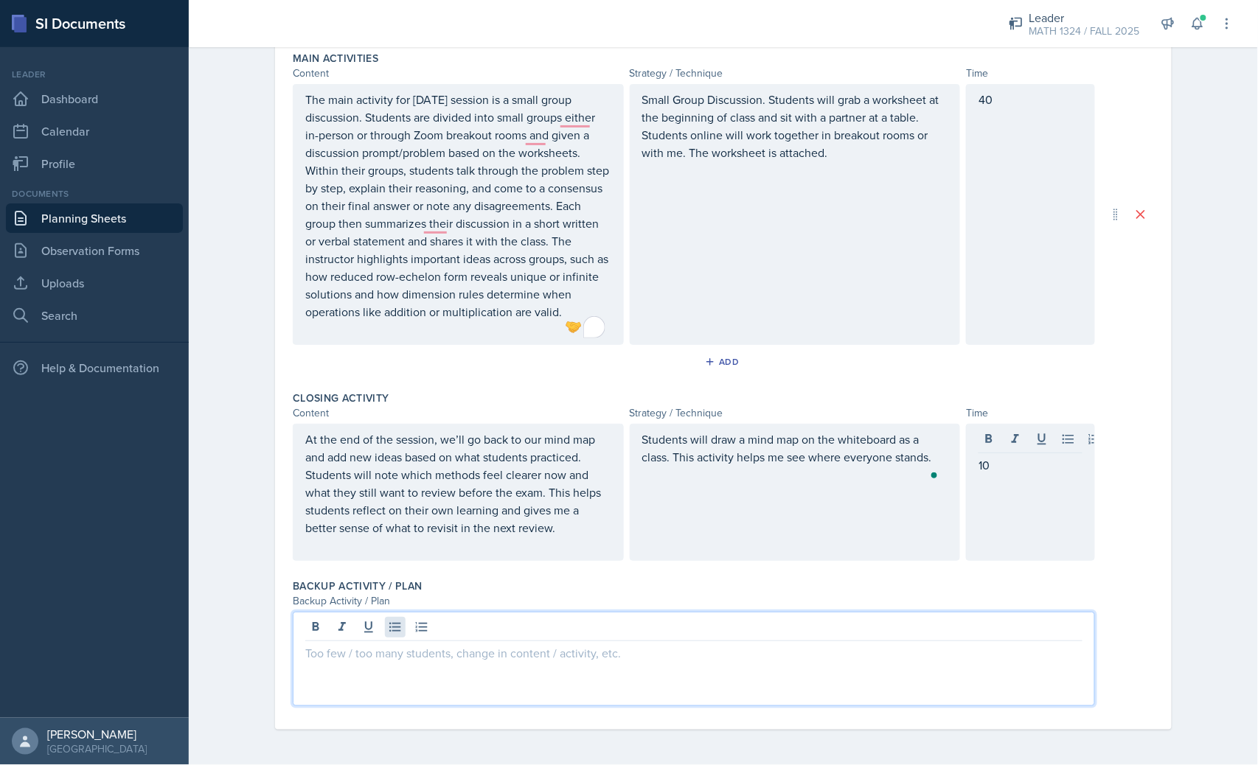
drag, startPoint x: 375, startPoint y: 636, endPoint x: 395, endPoint y: 620, distance: 25.8
click at [372, 627] on div at bounding box center [694, 659] width 802 height 94
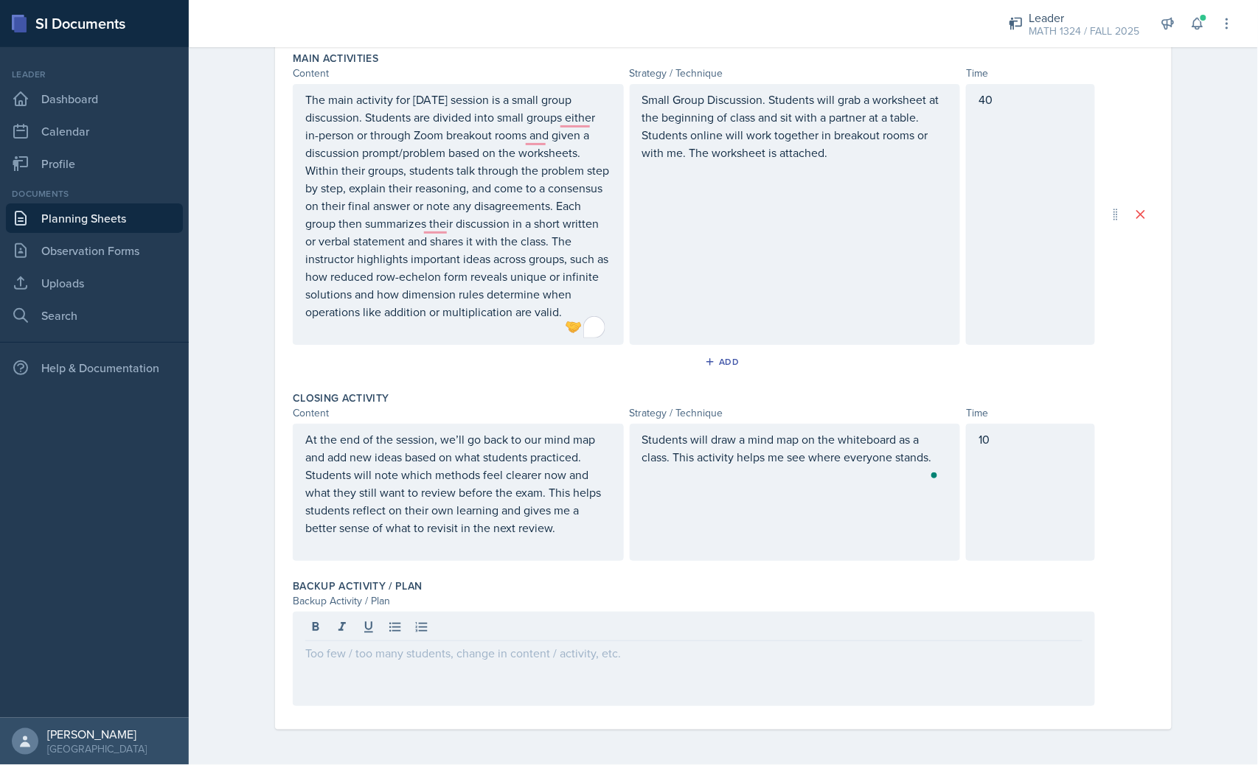
click at [565, 668] on div at bounding box center [694, 659] width 802 height 94
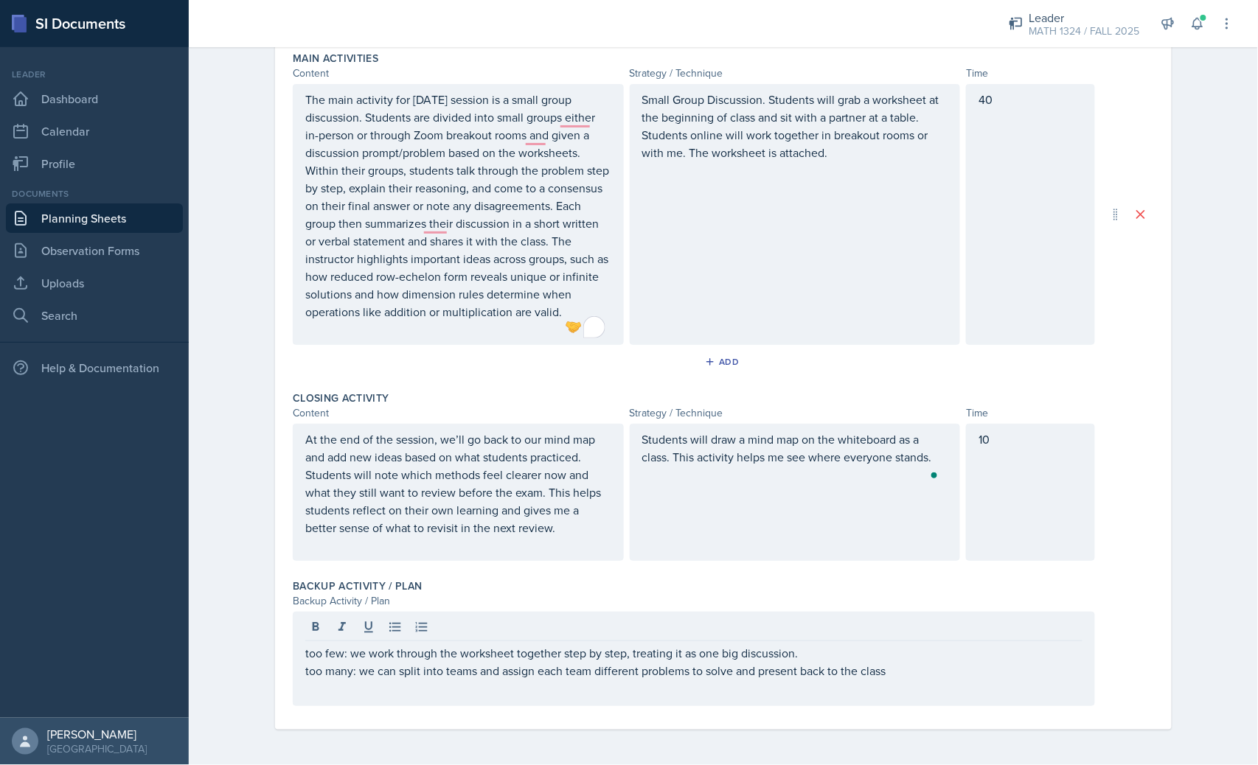
drag, startPoint x: 883, startPoint y: 221, endPoint x: 821, endPoint y: 7, distance: 222.8
click at [881, 223] on div "Small Group Discussion. Students will grab a worksheet at the beginning of clas…" at bounding box center [795, 214] width 331 height 261
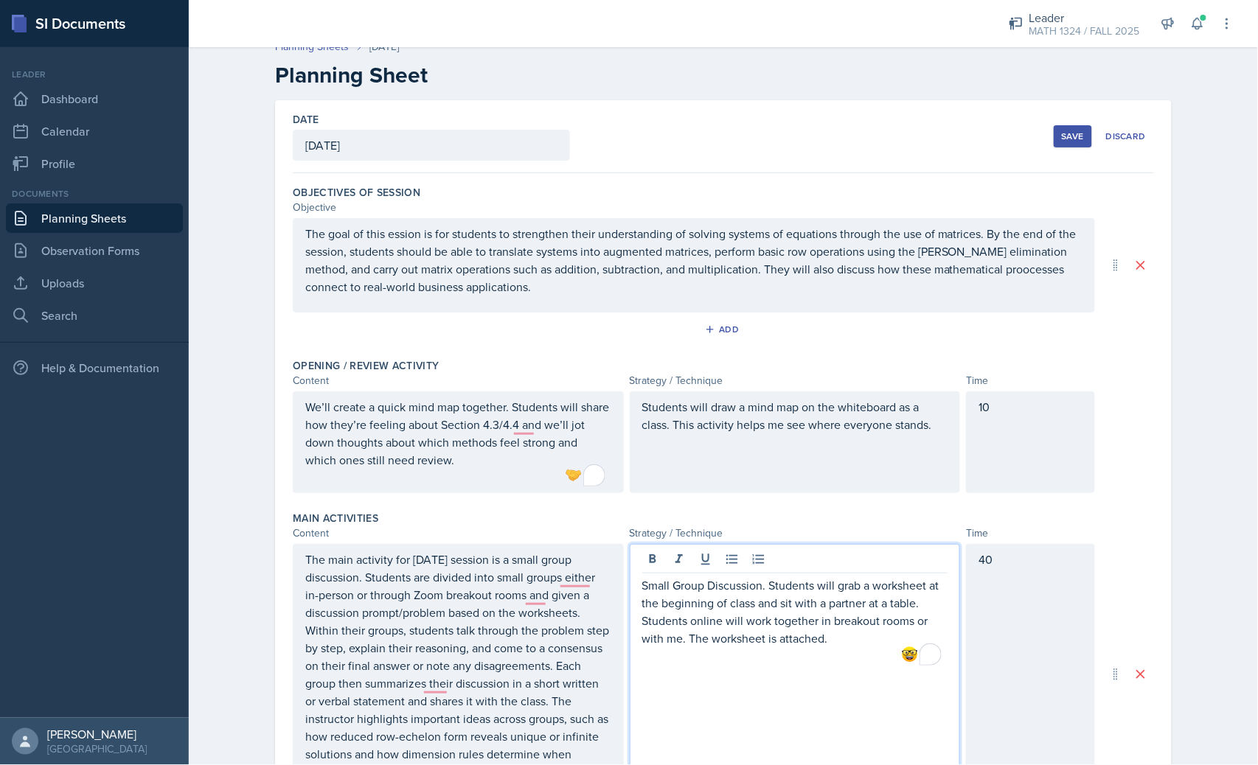
scroll to position [0, 0]
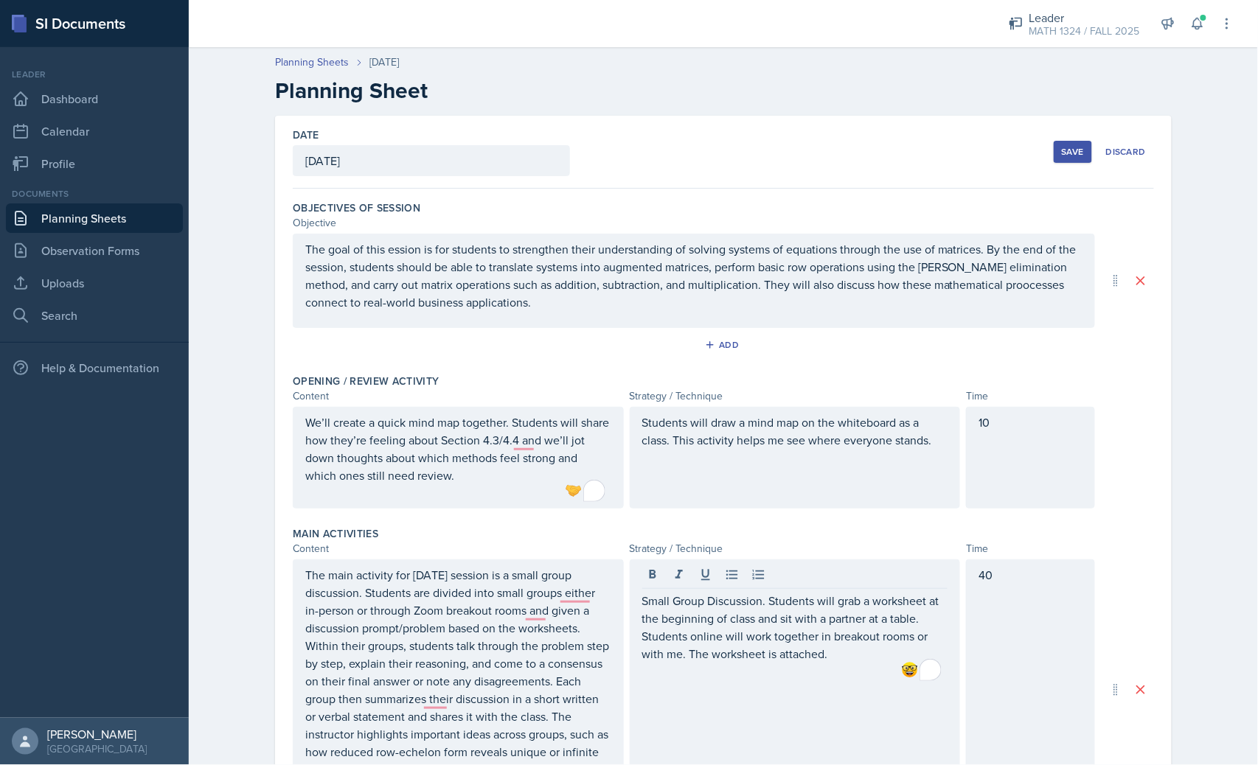
click at [1062, 152] on div "Save" at bounding box center [1073, 152] width 22 height 12
